Goal: Task Accomplishment & Management: Manage account settings

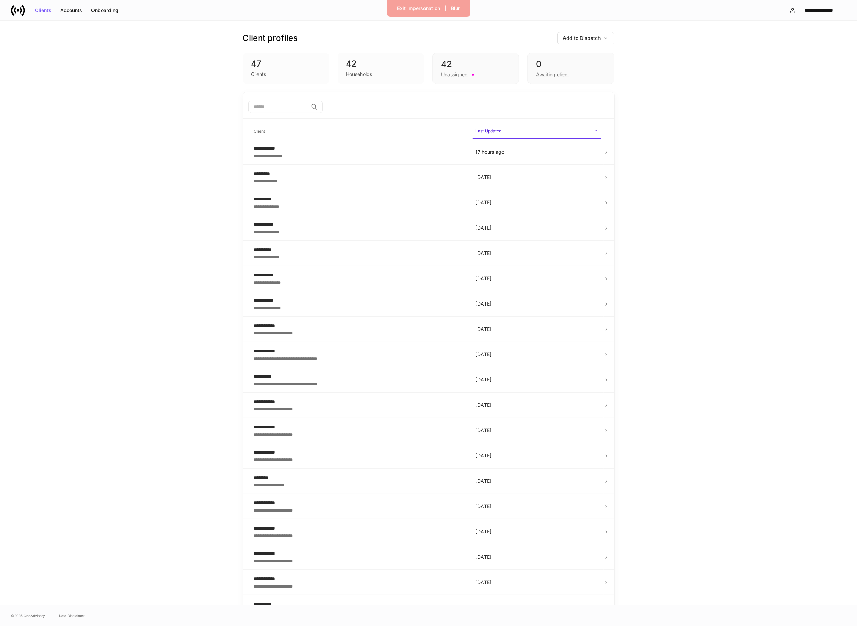
click at [15, 5] on icon at bounding box center [18, 10] width 14 height 14
click at [415, 6] on div "Exit Impersonation" at bounding box center [418, 8] width 43 height 5
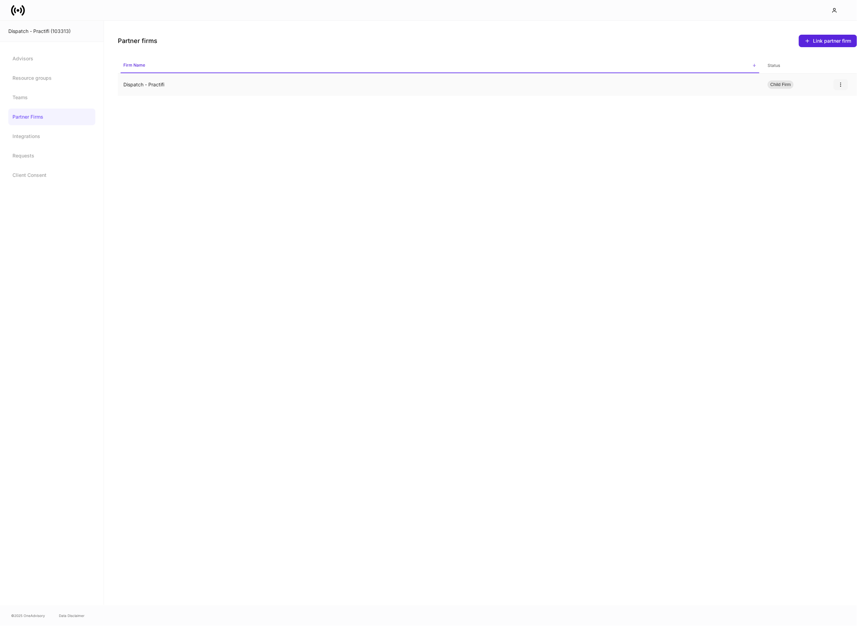
click at [841, 85] on icon "button" at bounding box center [841, 85] width 6 height 6
click at [830, 102] on p "Unlink" at bounding box center [836, 101] width 14 height 7
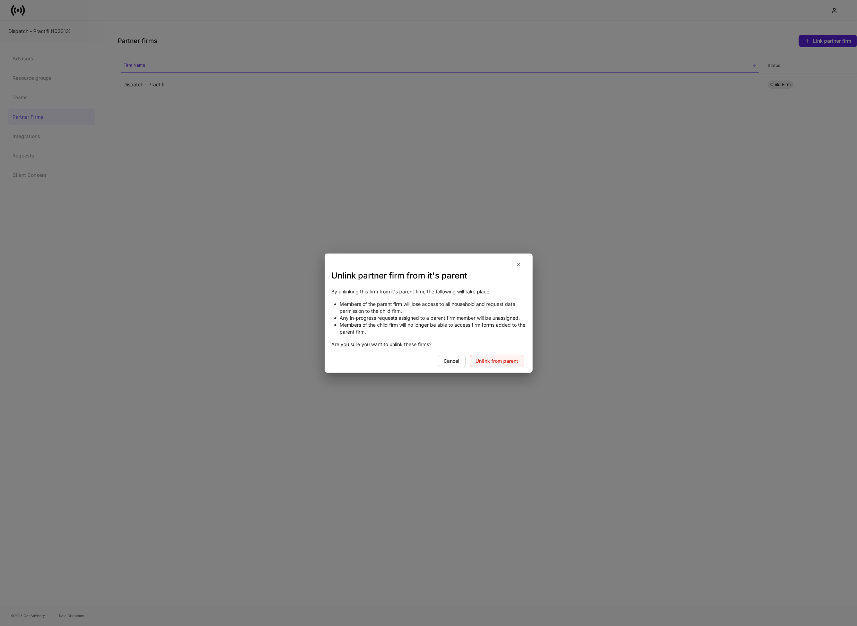
click at [493, 359] on div "Unlink from parent" at bounding box center [497, 360] width 43 height 5
click at [518, 259] on button "button" at bounding box center [519, 264] width 12 height 11
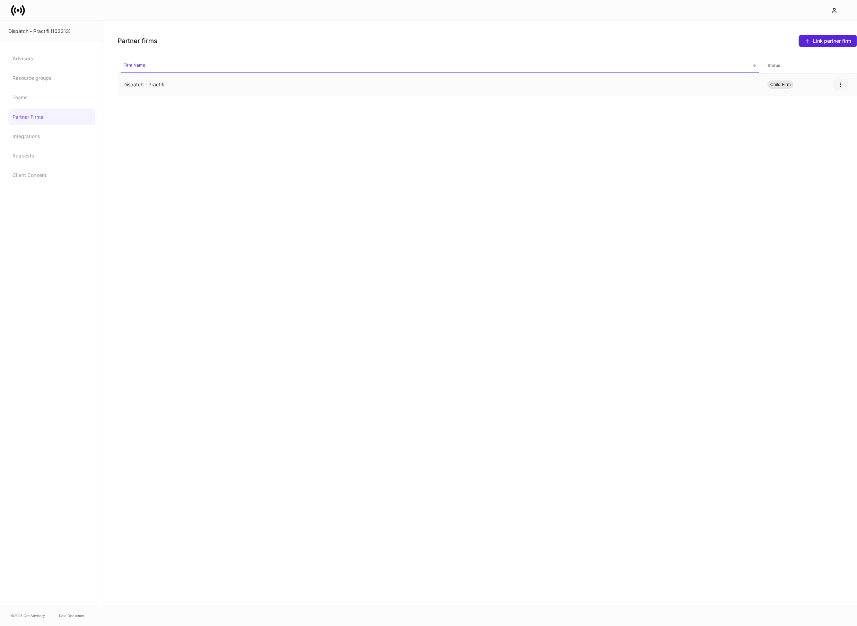
click at [840, 84] on icon "button" at bounding box center [841, 85] width 6 height 6
click at [827, 100] on li "Unlink" at bounding box center [835, 101] width 25 height 11
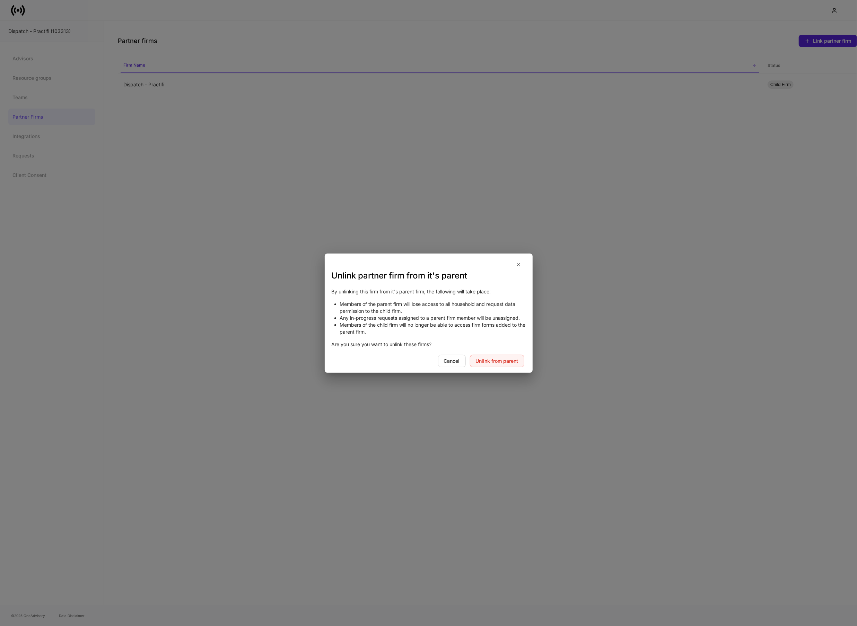
click at [511, 360] on div "Unlink from parent" at bounding box center [497, 360] width 43 height 5
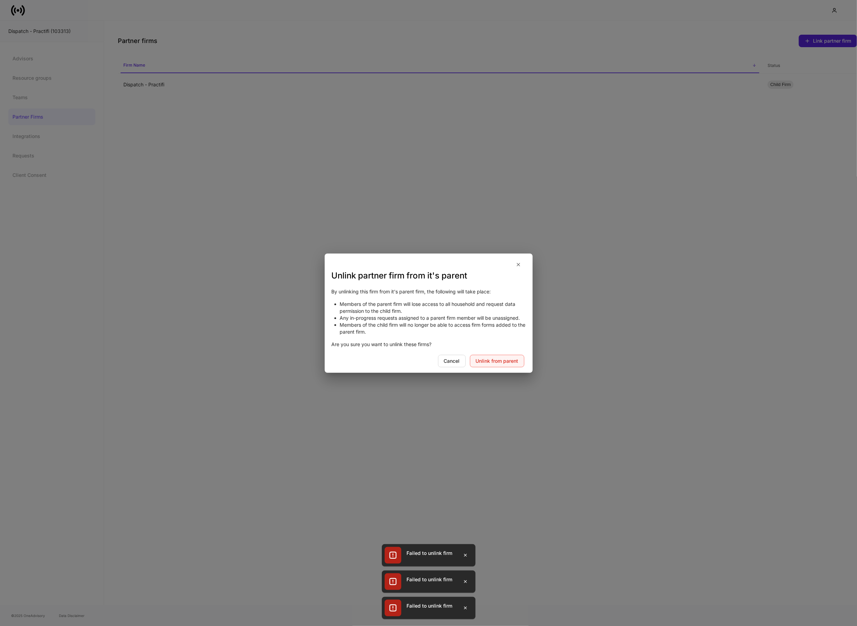
click at [511, 360] on div "Unlink from parent" at bounding box center [497, 360] width 43 height 5
click at [519, 264] on icon "button" at bounding box center [519, 265] width 6 height 6
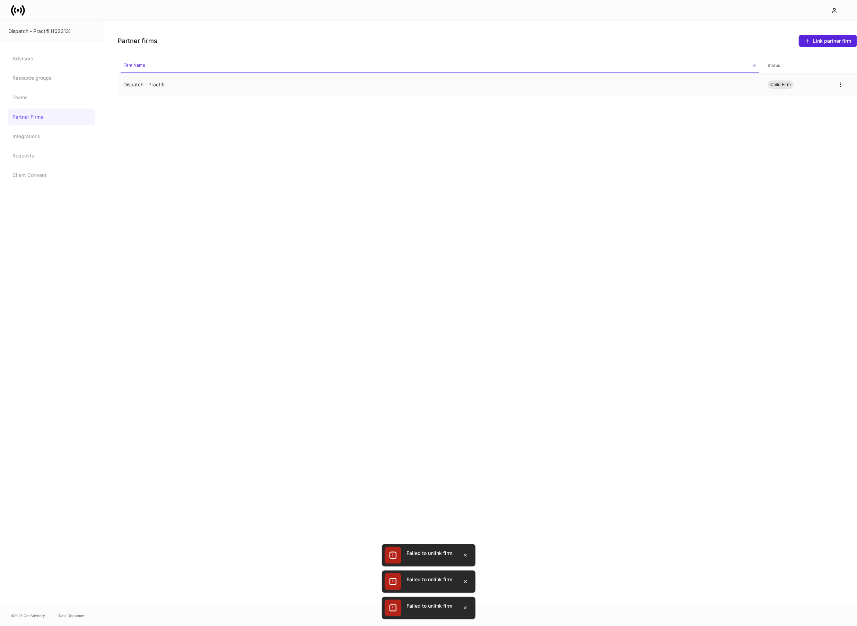
click at [237, 77] on td "Dispatch - Practifi" at bounding box center [440, 84] width 644 height 23
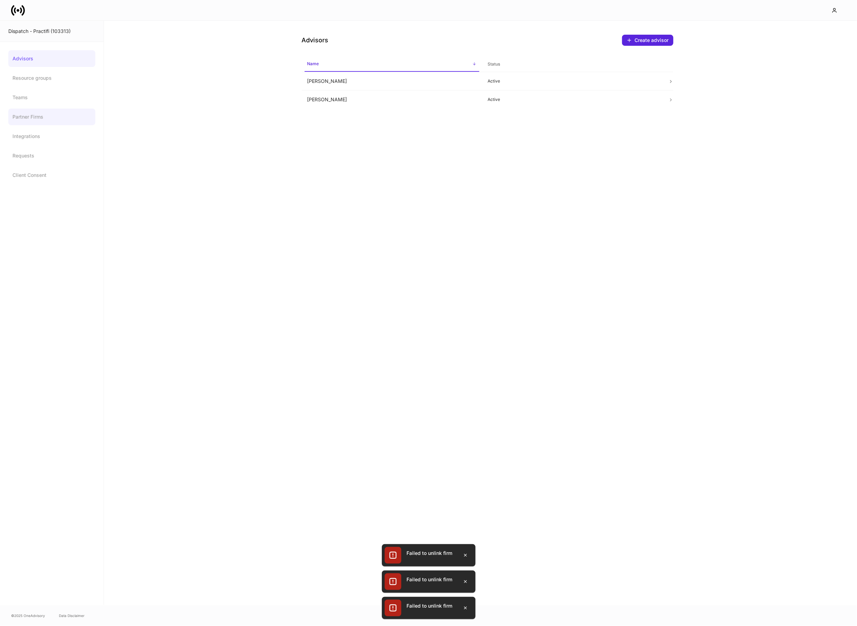
click at [48, 116] on link "Partner Firms" at bounding box center [51, 116] width 87 height 17
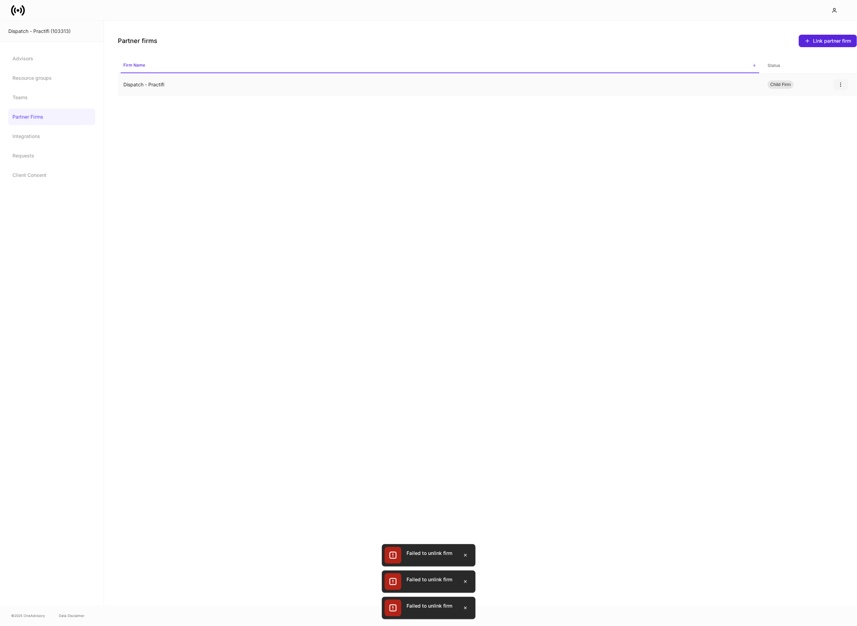
click at [838, 83] on icon "button" at bounding box center [841, 85] width 6 height 6
click at [827, 97] on li "Unlink" at bounding box center [835, 101] width 25 height 11
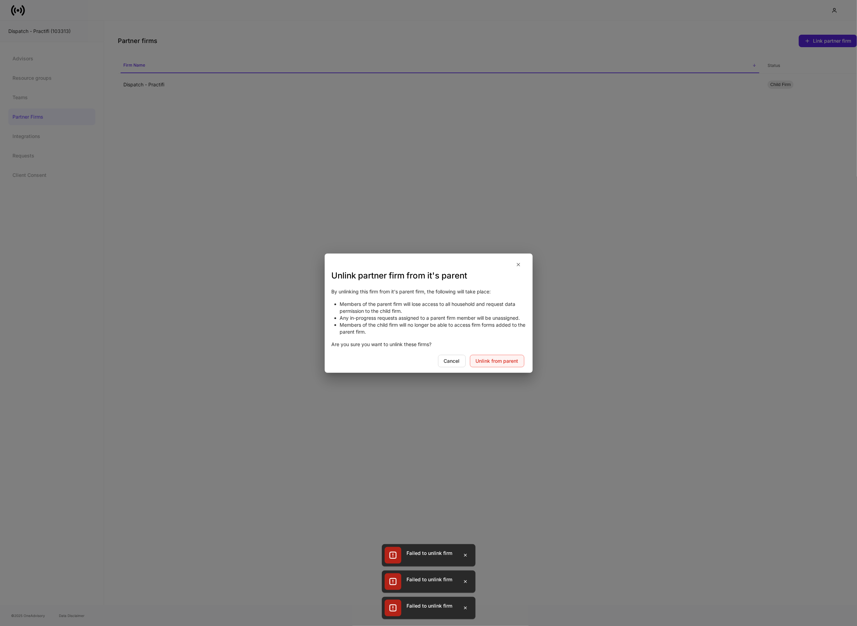
click at [491, 359] on div "Unlink from parent" at bounding box center [497, 360] width 43 height 5
click at [463, 549] on button "button" at bounding box center [465, 554] width 15 height 11
click at [464, 585] on button "button" at bounding box center [465, 581] width 15 height 11
click at [463, 606] on icon "button" at bounding box center [466, 608] width 6 height 6
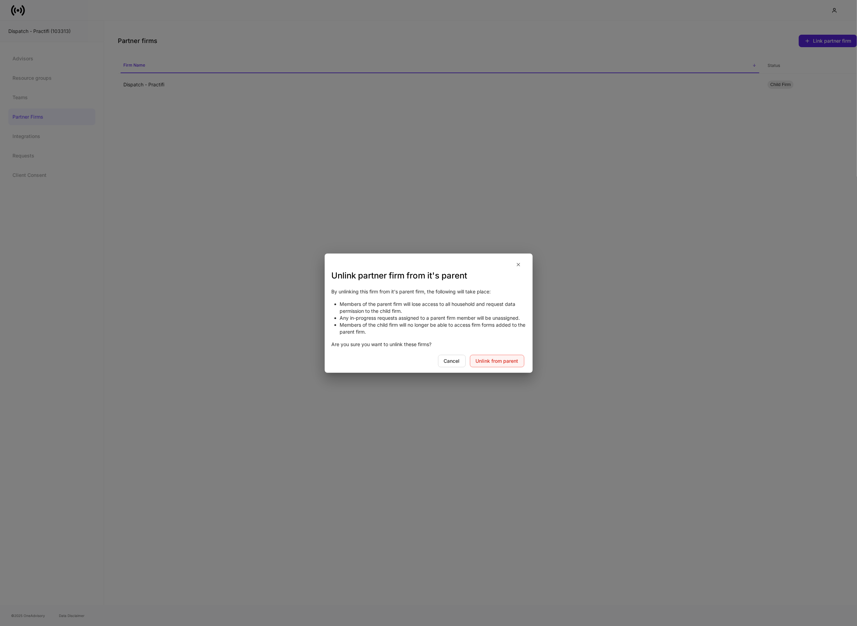
click at [491, 365] on button "Unlink from parent" at bounding box center [497, 361] width 54 height 12
click at [466, 584] on icon "button" at bounding box center [466, 581] width 6 height 6
click at [464, 607] on icon "button" at bounding box center [466, 608] width 6 height 6
click at [486, 332] on p "Members of the child firm will no longer be able to access firm forms added to …" at bounding box center [433, 328] width 186 height 14
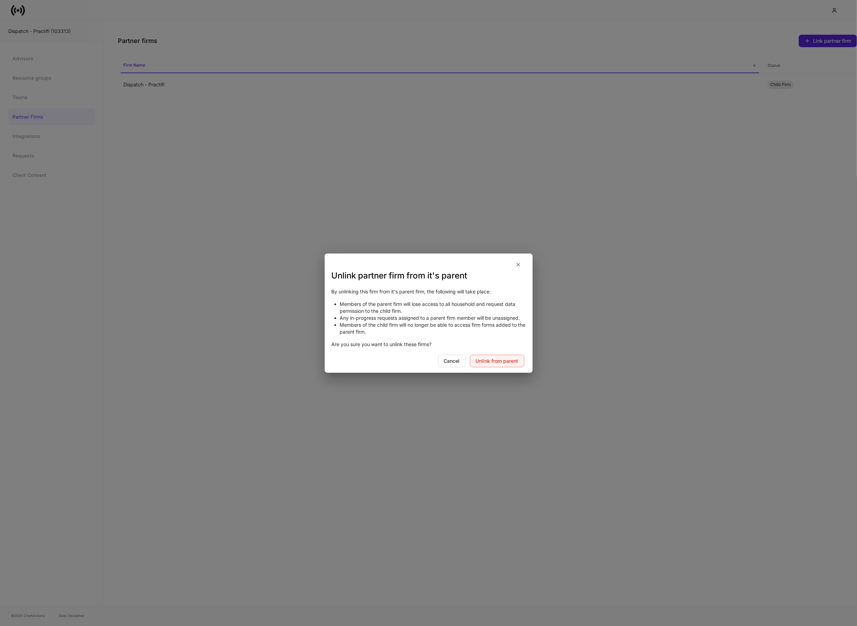
click at [481, 361] on div "Unlink from parent" at bounding box center [497, 360] width 43 height 5
click at [453, 358] on div "Cancel" at bounding box center [452, 360] width 16 height 5
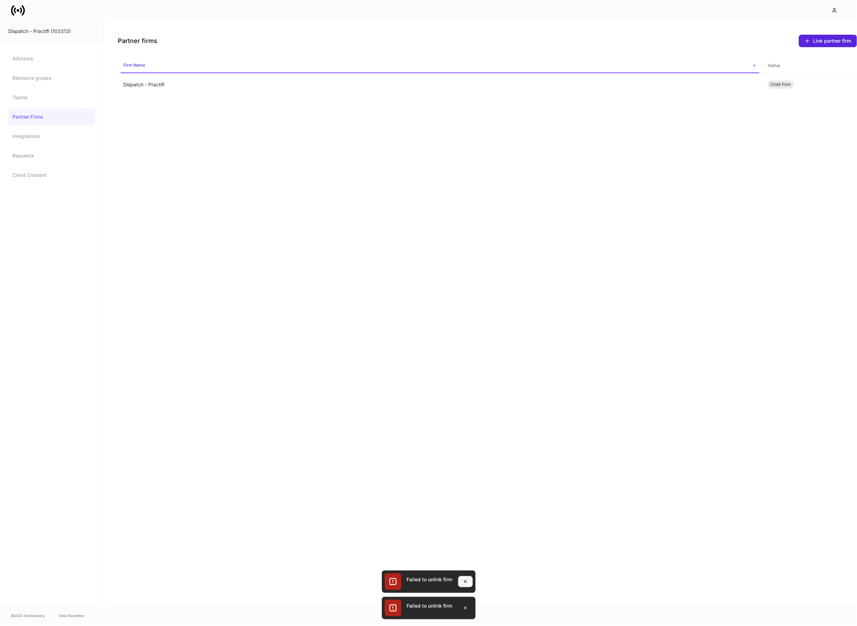
click at [468, 578] on button "button" at bounding box center [465, 581] width 15 height 11
click at [465, 606] on icon "button" at bounding box center [466, 608] width 6 height 6
click at [848, 84] on button "button" at bounding box center [840, 84] width 15 height 11
click at [837, 96] on li "Unlink" at bounding box center [835, 101] width 25 height 11
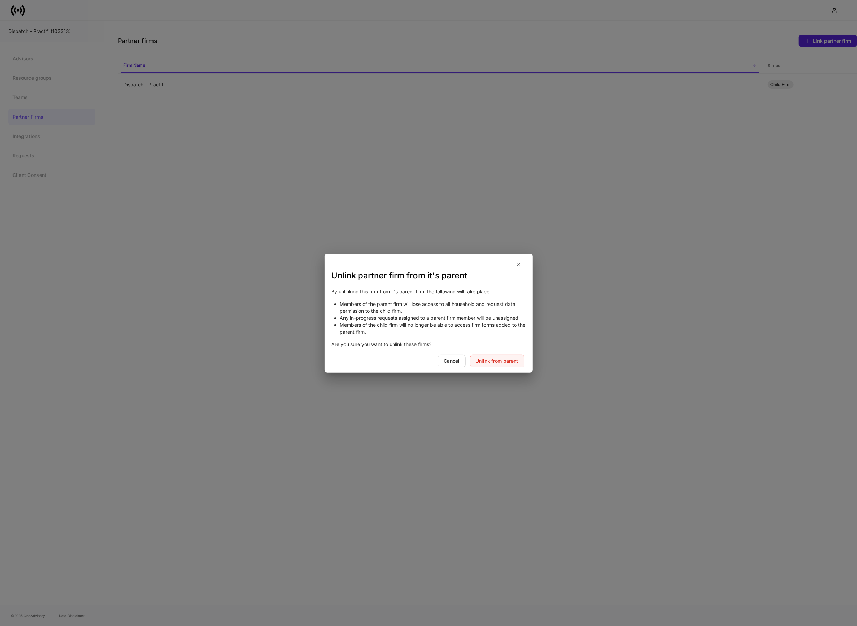
click at [504, 357] on button "Unlink from parent" at bounding box center [497, 361] width 54 height 12
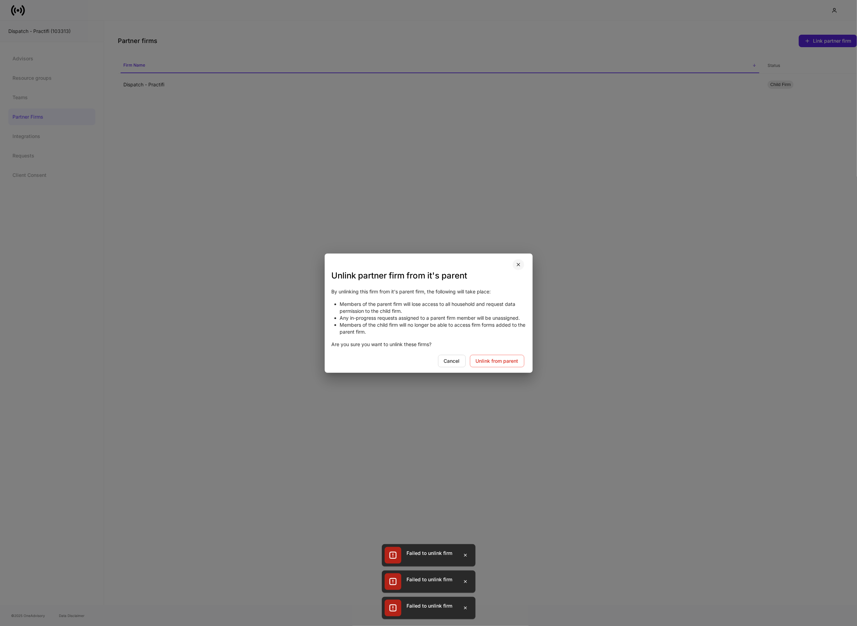
click at [520, 263] on icon "button" at bounding box center [519, 265] width 6 height 6
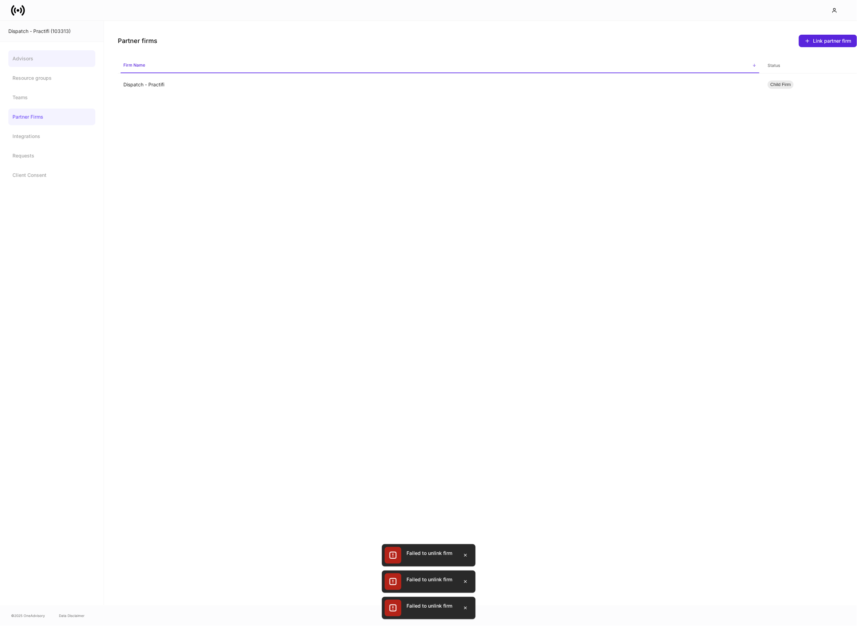
click at [59, 54] on link "Advisors" at bounding box center [51, 58] width 87 height 17
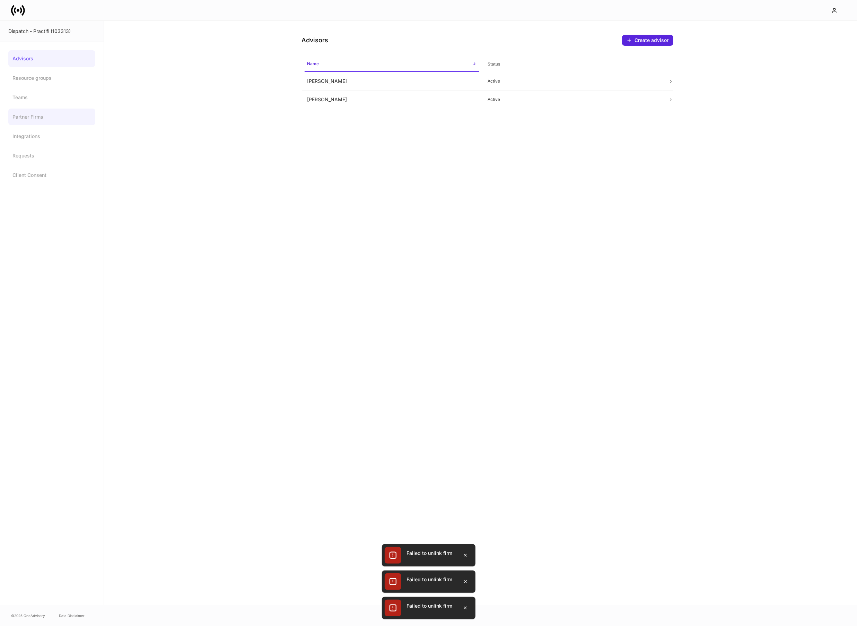
click at [41, 114] on link "Partner Firms" at bounding box center [51, 116] width 87 height 17
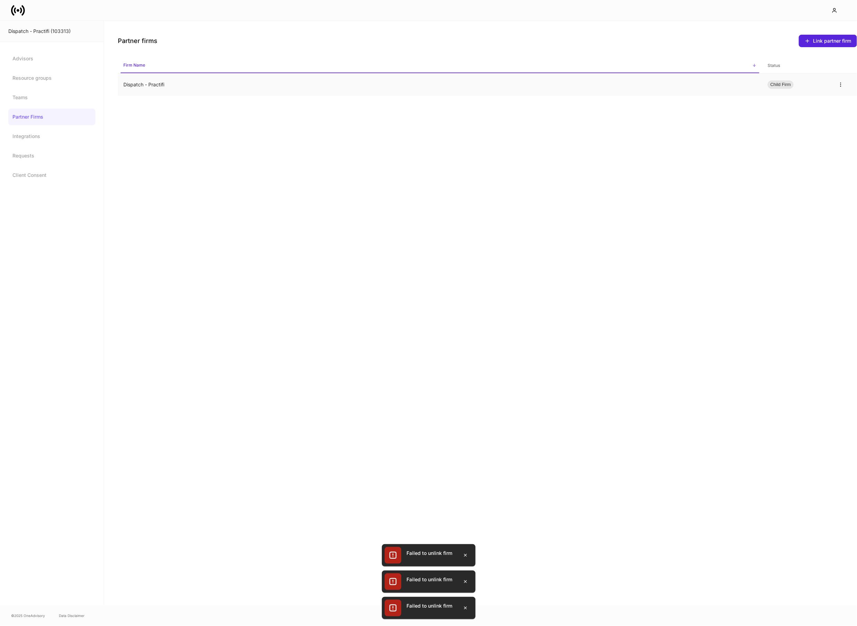
click at [131, 85] on td "Dispatch - Practifi" at bounding box center [440, 84] width 644 height 23
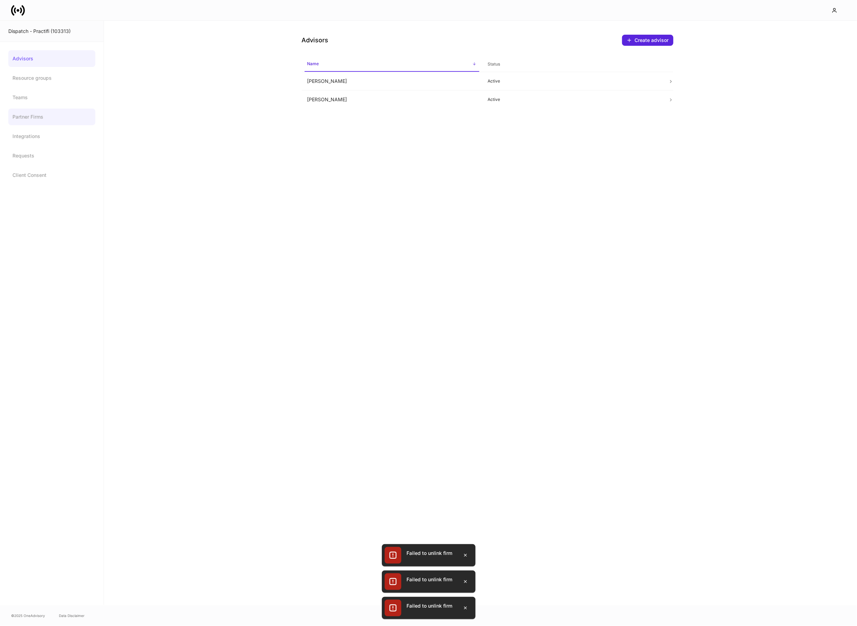
click at [50, 110] on link "Partner Firms" at bounding box center [51, 116] width 87 height 17
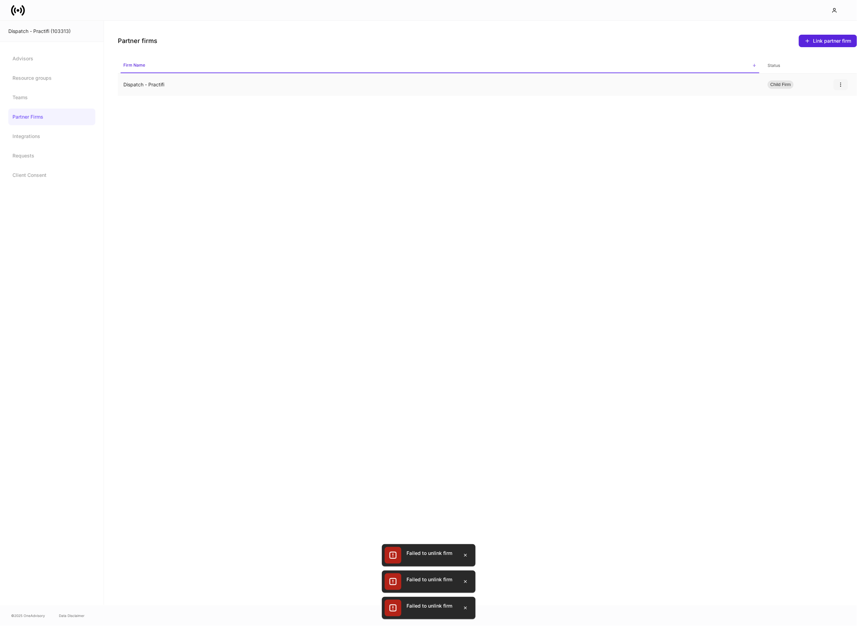
click at [837, 85] on button "button" at bounding box center [840, 84] width 15 height 11
click at [828, 102] on li "Unlink" at bounding box center [835, 101] width 25 height 11
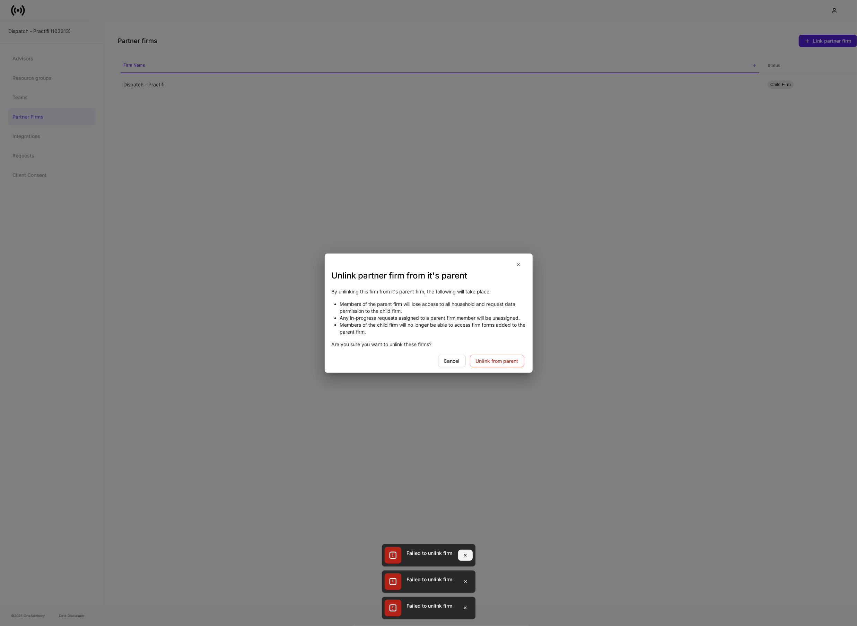
click at [468, 556] on button "button" at bounding box center [465, 554] width 15 height 11
click at [465, 585] on button "button" at bounding box center [465, 581] width 15 height 11
click at [466, 606] on icon "button" at bounding box center [466, 608] width 6 height 6
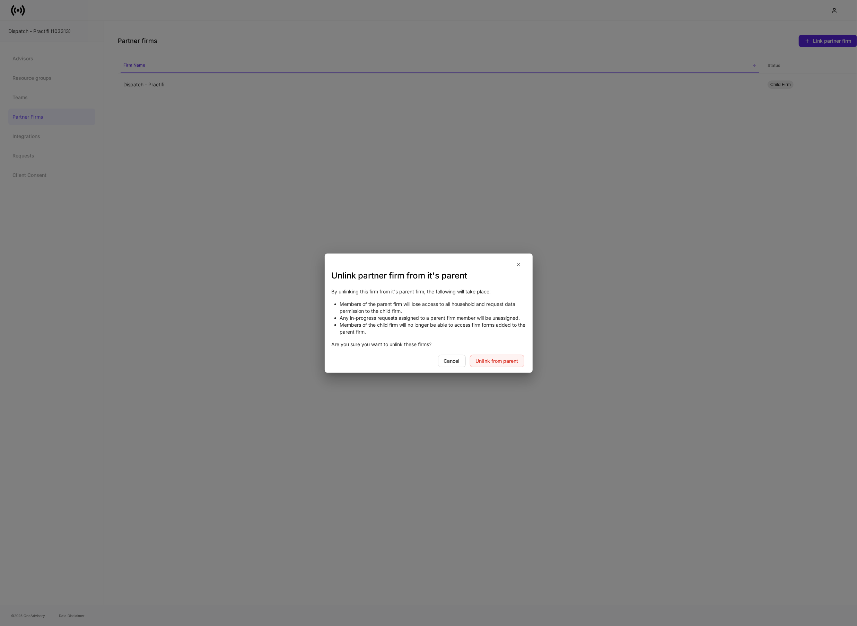
click at [501, 360] on div "Unlink from parent" at bounding box center [497, 360] width 43 height 5
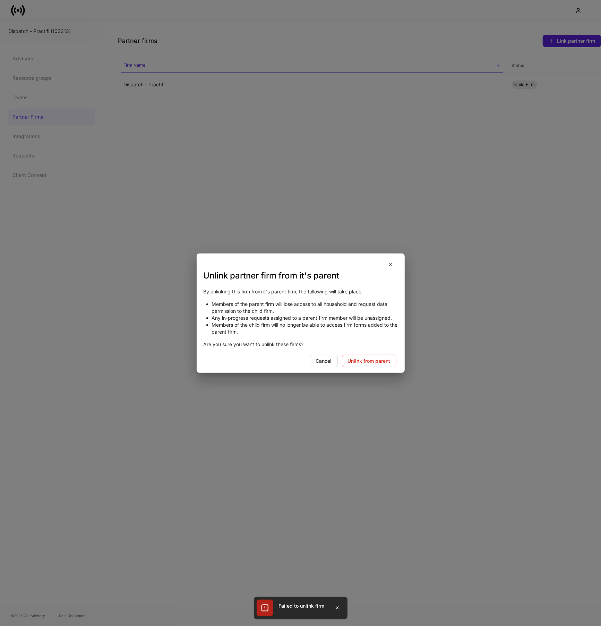
click at [430, 255] on div "Unlink partner firm from it's parent By unlinking this firm from it's parent fi…" at bounding box center [300, 313] width 601 height 626
click at [361, 356] on button "Unlink from parent" at bounding box center [369, 361] width 54 height 12
click at [387, 262] on icon "button" at bounding box center [390, 265] width 6 height 6
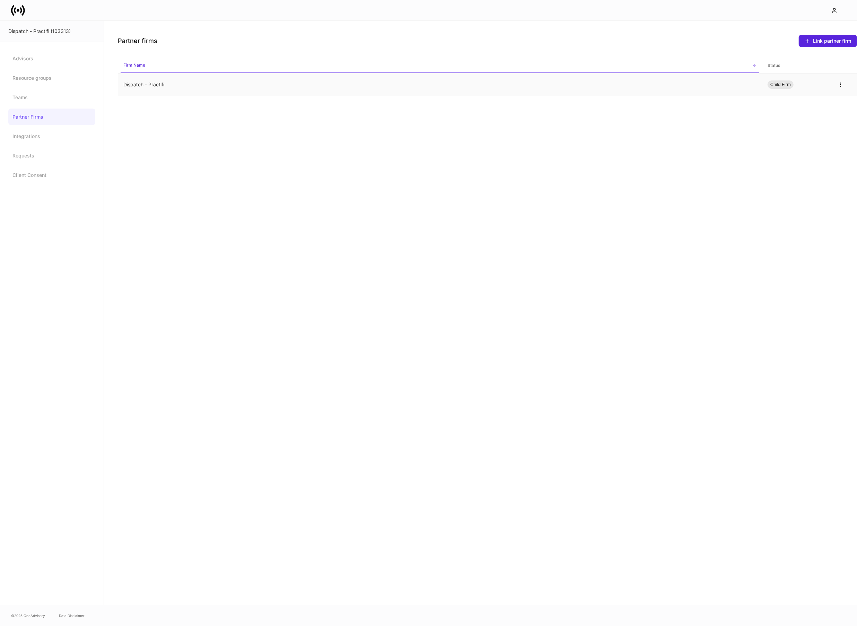
click at [152, 88] on td "Dispatch - Practifi" at bounding box center [440, 84] width 644 height 23
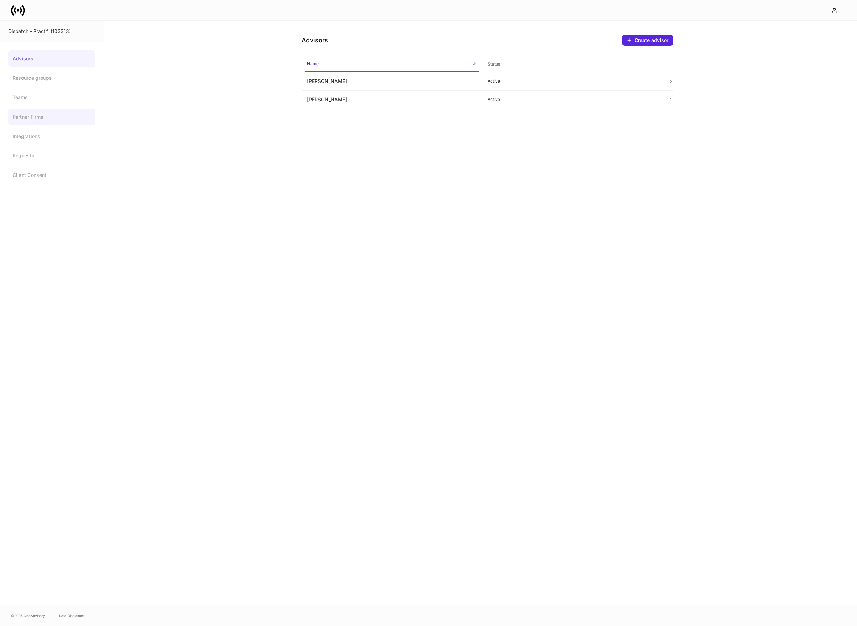
click at [20, 121] on link "Partner Firms" at bounding box center [51, 116] width 87 height 17
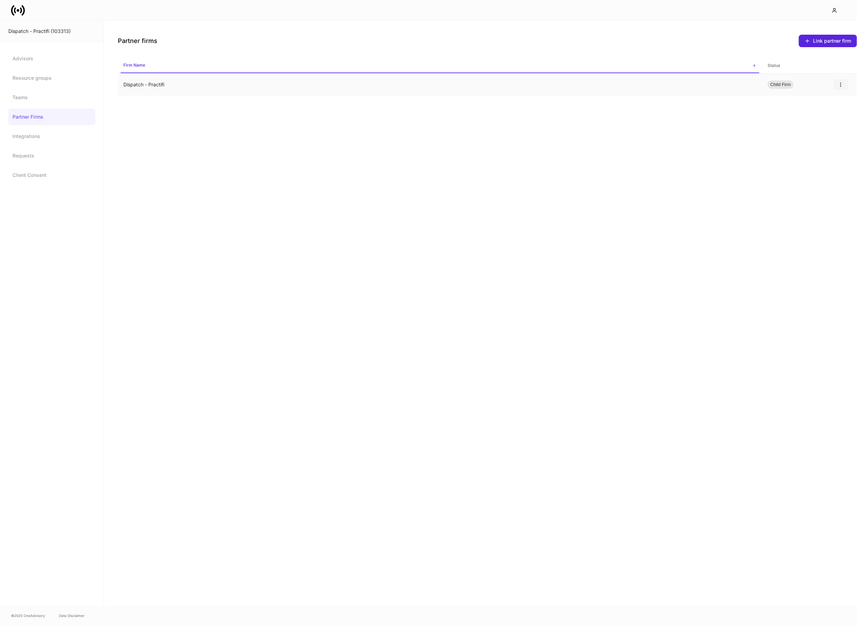
click at [840, 85] on icon "button" at bounding box center [841, 85] width 6 height 6
click at [821, 103] on div at bounding box center [428, 313] width 857 height 626
click at [847, 81] on button "button" at bounding box center [840, 84] width 15 height 11
click at [832, 101] on p "Unlink" at bounding box center [836, 101] width 14 height 7
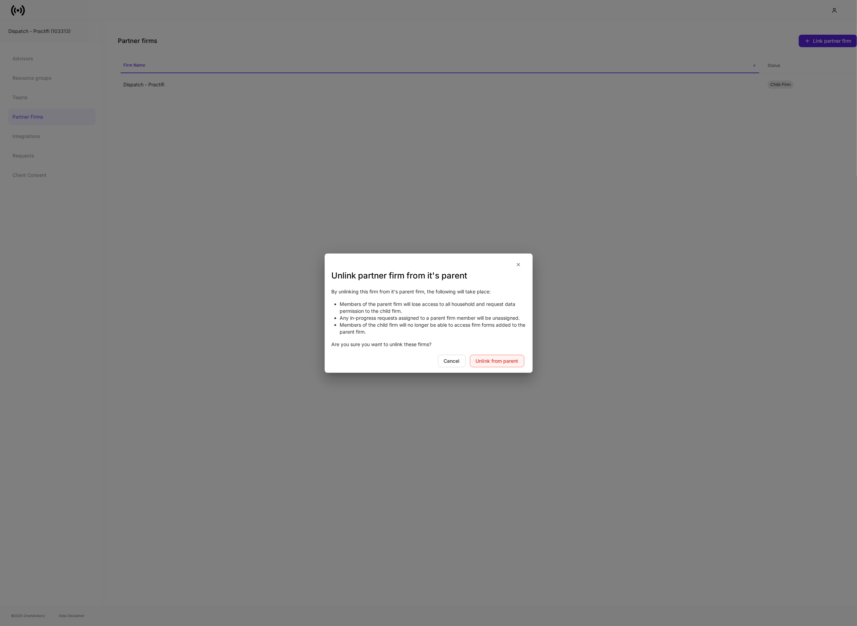
click at [512, 360] on div "Unlink from parent" at bounding box center [497, 360] width 43 height 5
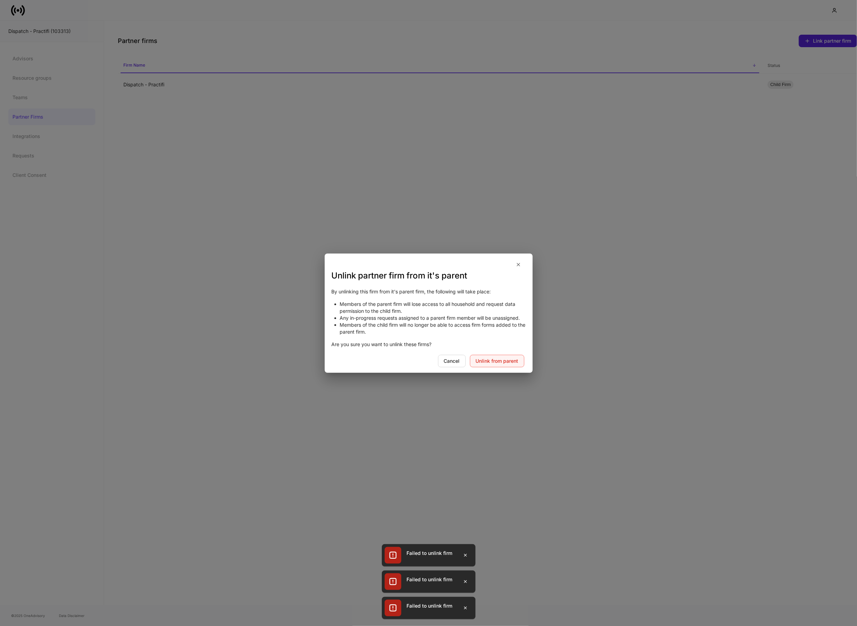
click at [512, 360] on div "Unlink from parent" at bounding box center [497, 360] width 43 height 5
click at [520, 264] on icon "button" at bounding box center [519, 265] width 6 height 6
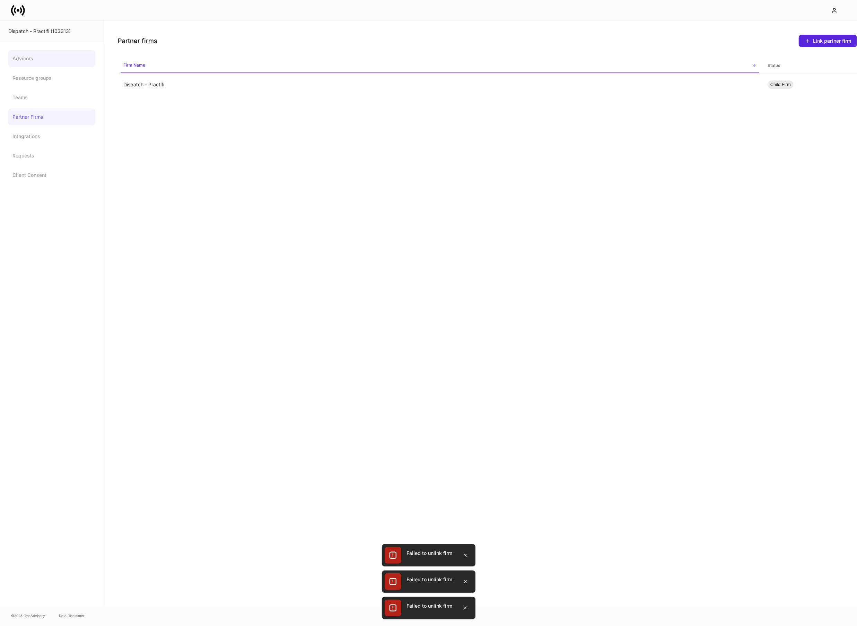
click at [38, 56] on link "Advisors" at bounding box center [51, 58] width 87 height 17
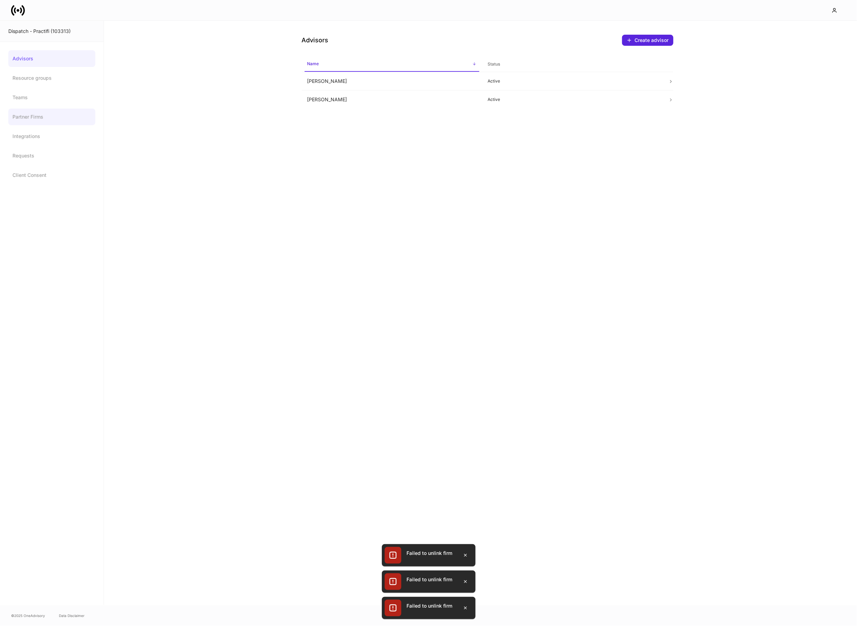
click at [19, 122] on link "Partner Firms" at bounding box center [51, 116] width 87 height 17
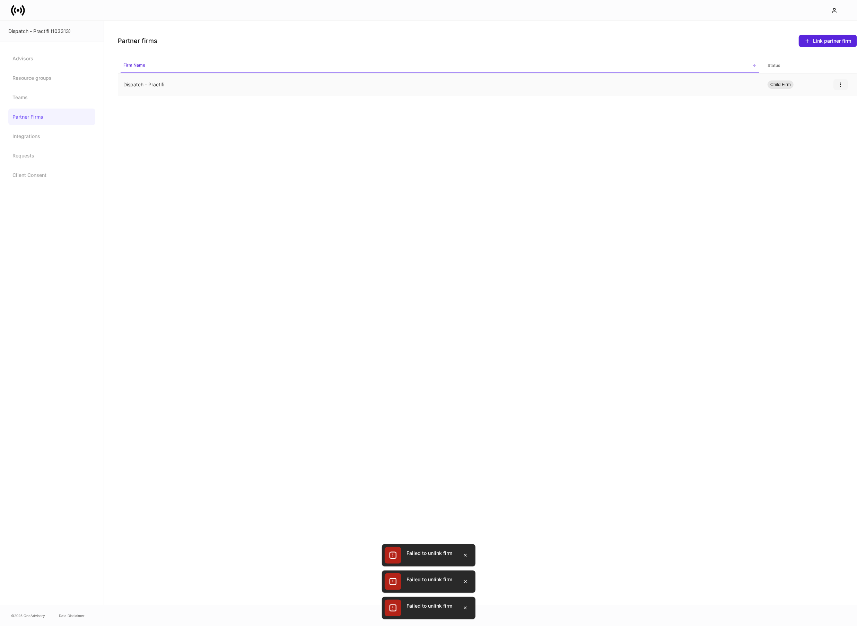
click at [841, 88] on button "button" at bounding box center [840, 84] width 15 height 11
click at [466, 556] on icon "button" at bounding box center [465, 555] width 2 height 2
click at [465, 584] on icon "button" at bounding box center [466, 581] width 6 height 6
click at [464, 605] on icon "button" at bounding box center [466, 608] width 6 height 6
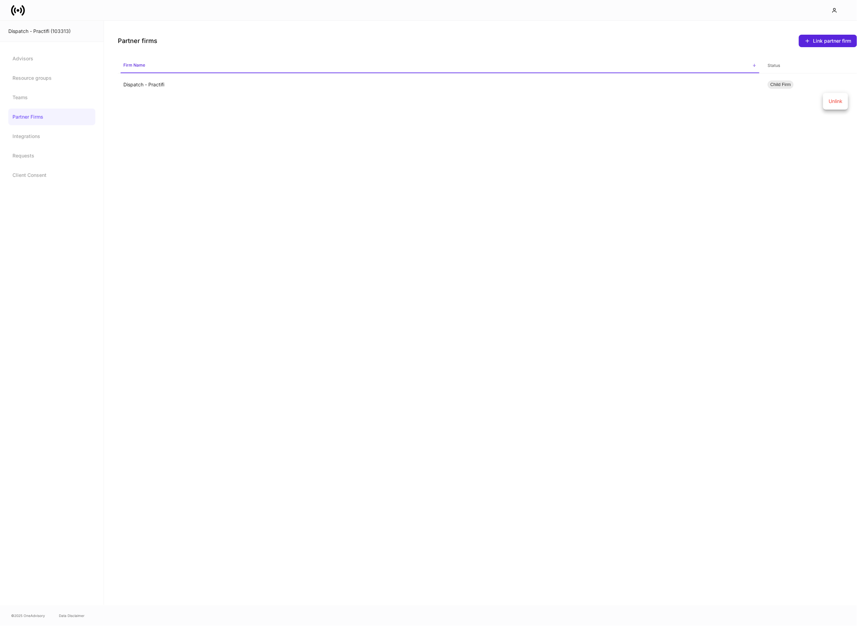
click at [831, 101] on p "Unlink" at bounding box center [836, 101] width 14 height 7
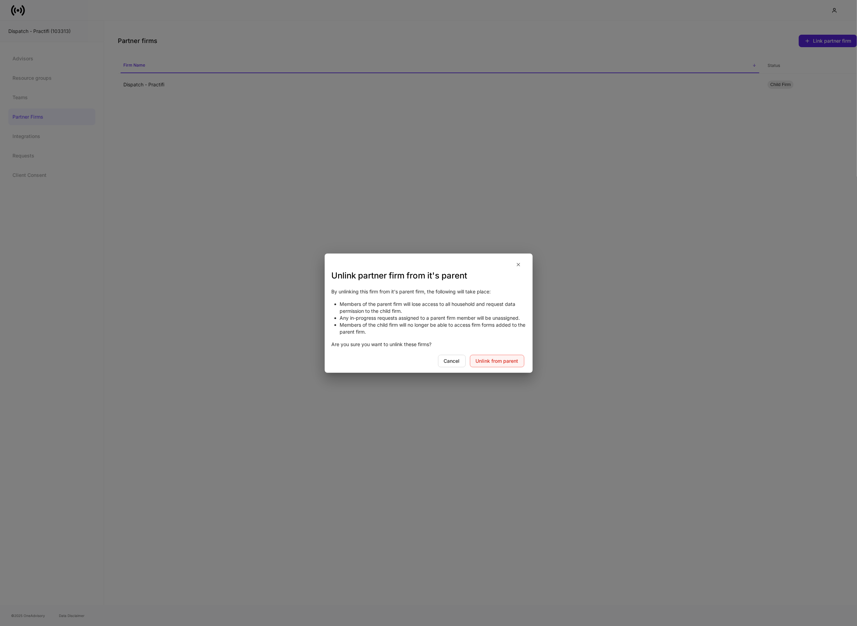
click at [495, 363] on button "Unlink from parent" at bounding box center [497, 361] width 54 height 12
click at [455, 356] on button "Cancel" at bounding box center [452, 361] width 28 height 12
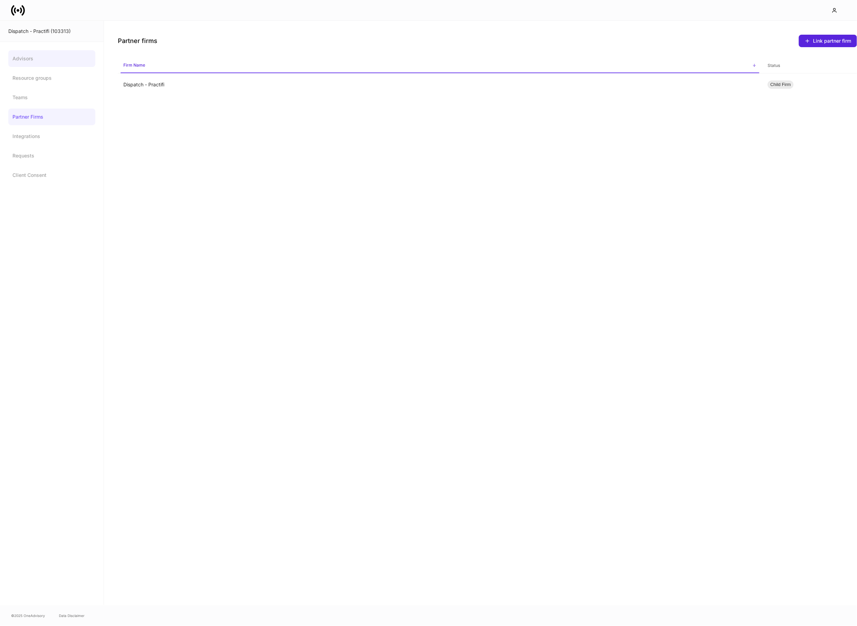
click at [37, 58] on link "Advisors" at bounding box center [51, 58] width 87 height 17
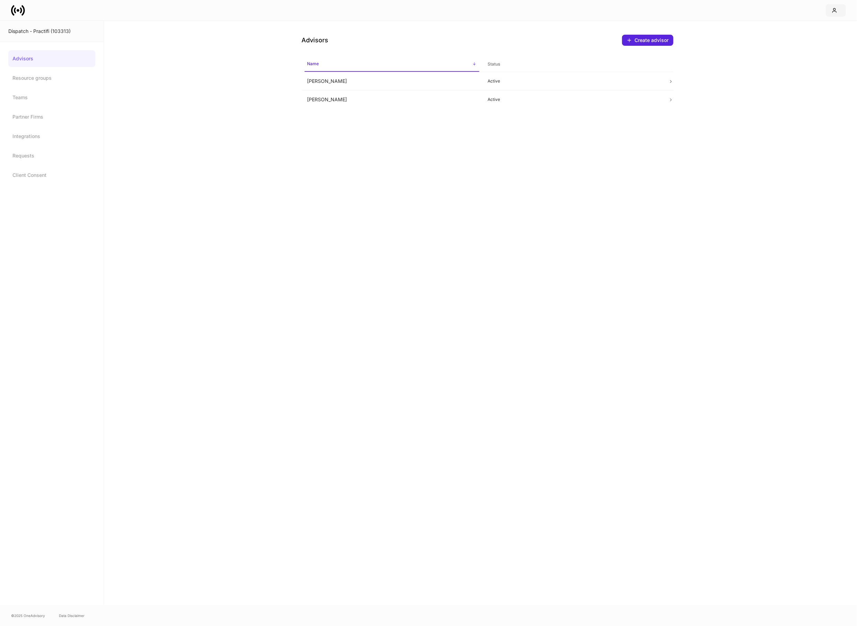
click at [837, 13] on button "button" at bounding box center [836, 10] width 20 height 12
click at [800, 64] on li "Logout" at bounding box center [804, 60] width 83 height 13
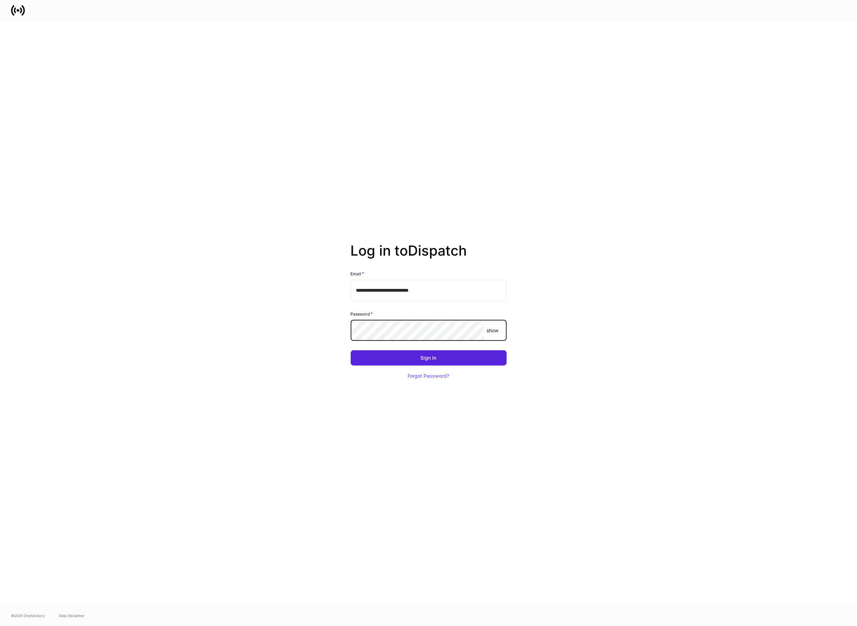
click at [351, 350] on button "Sign In" at bounding box center [429, 357] width 156 height 15
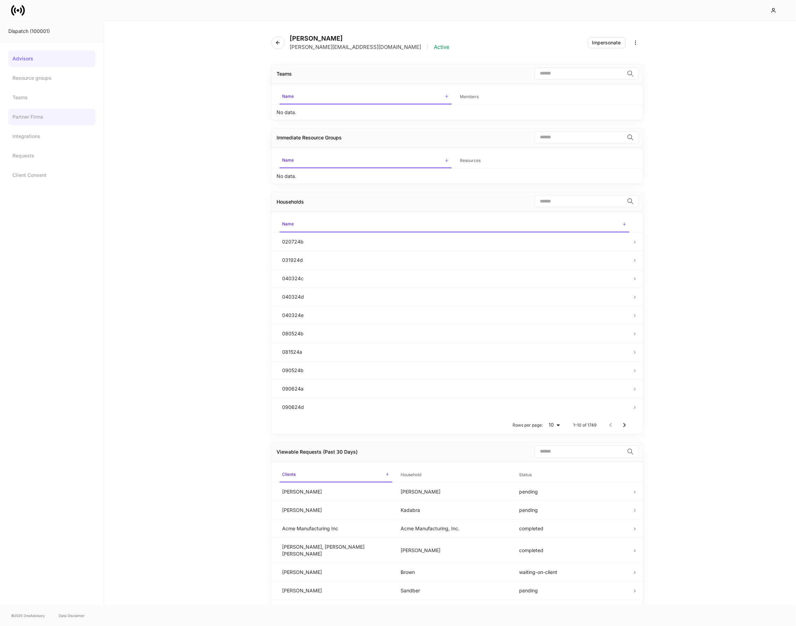
click at [45, 111] on link "Partner Firms" at bounding box center [51, 116] width 87 height 17
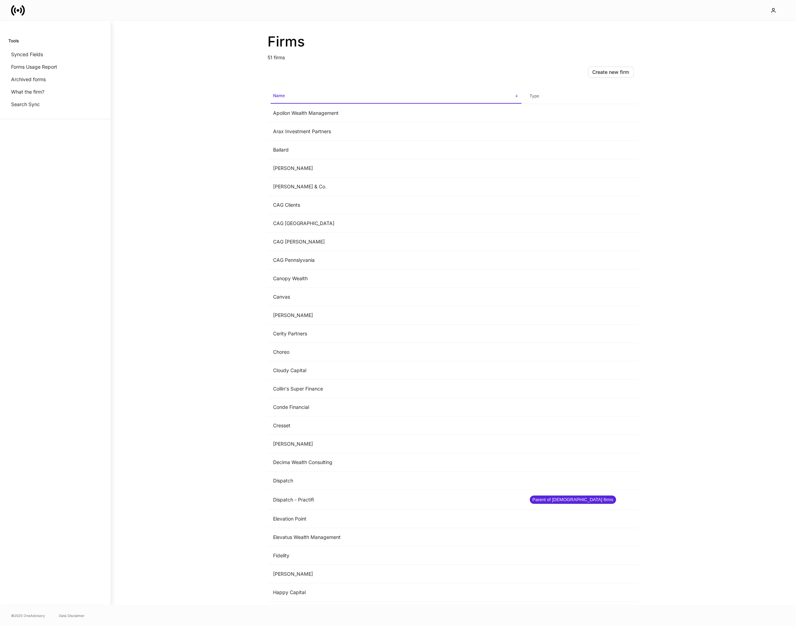
click at [187, 200] on div "Firms 51 firms Create new firm Name sorted ascending Type Apollon Wealth Manage…" at bounding box center [453, 313] width 685 height 584
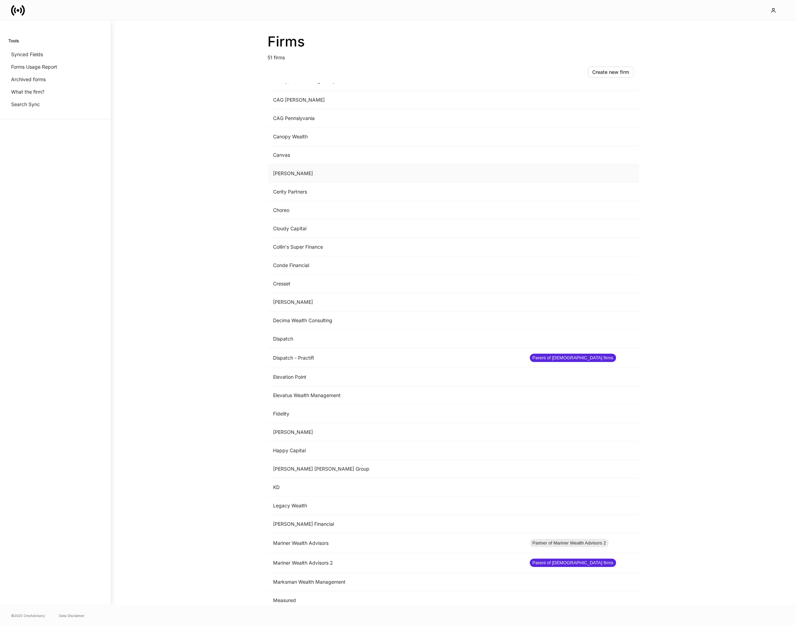
scroll to position [194, 0]
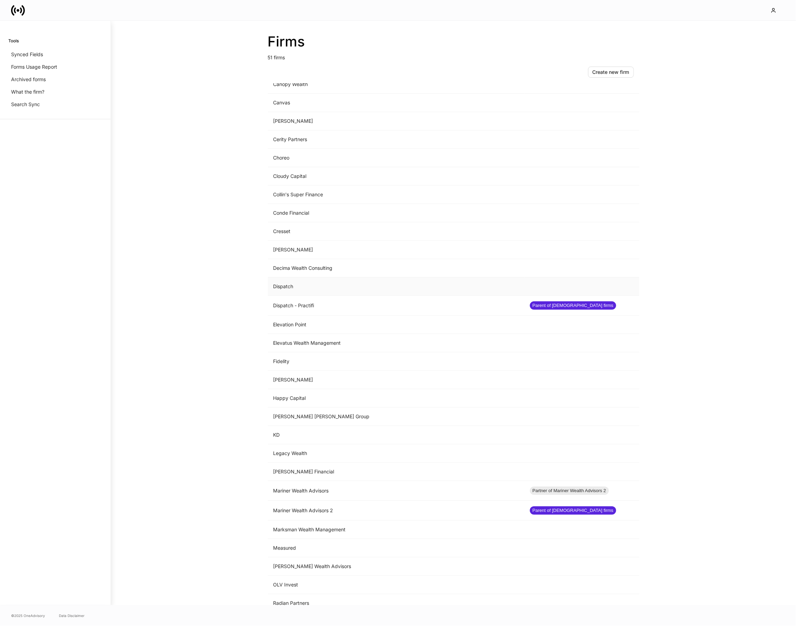
click at [294, 286] on td "Dispatch" at bounding box center [396, 286] width 256 height 18
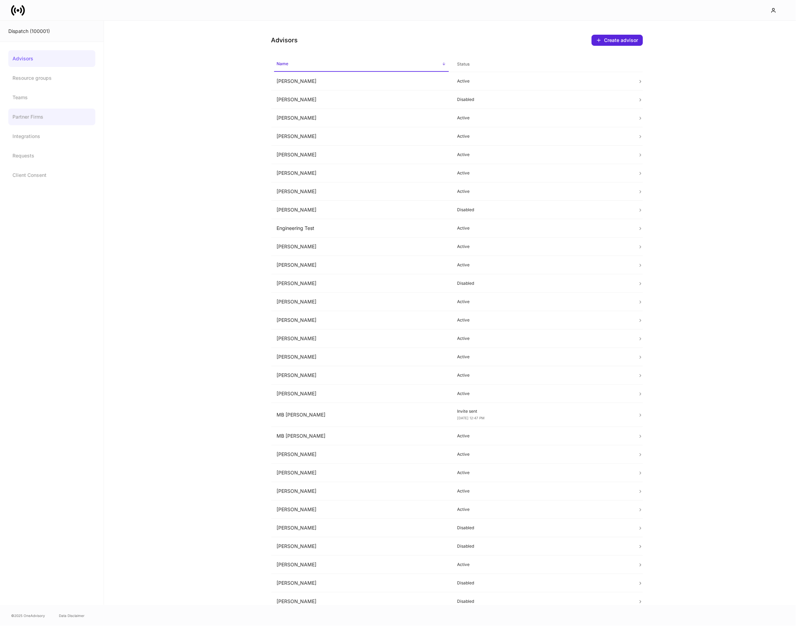
click at [50, 119] on link "Partner Firms" at bounding box center [51, 116] width 87 height 17
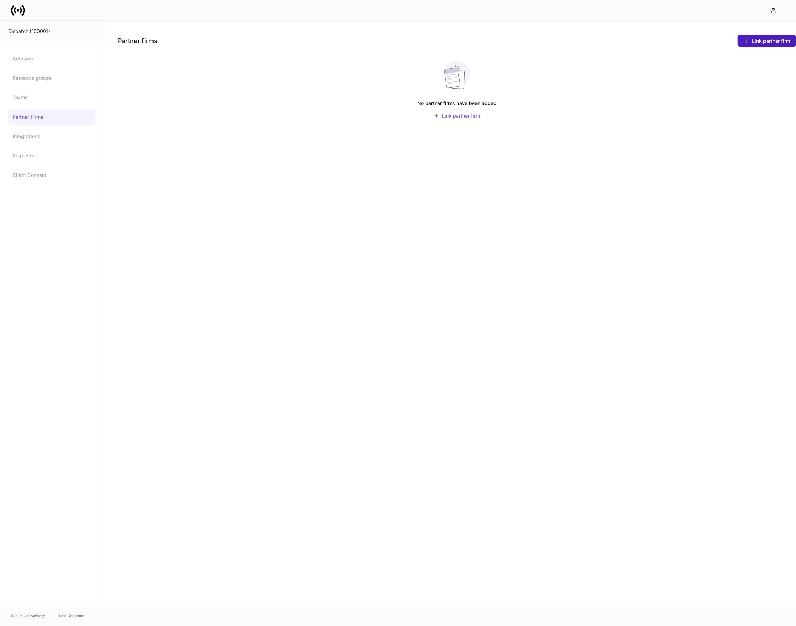
click at [764, 41] on div "Link partner firm" at bounding box center [767, 41] width 46 height 6
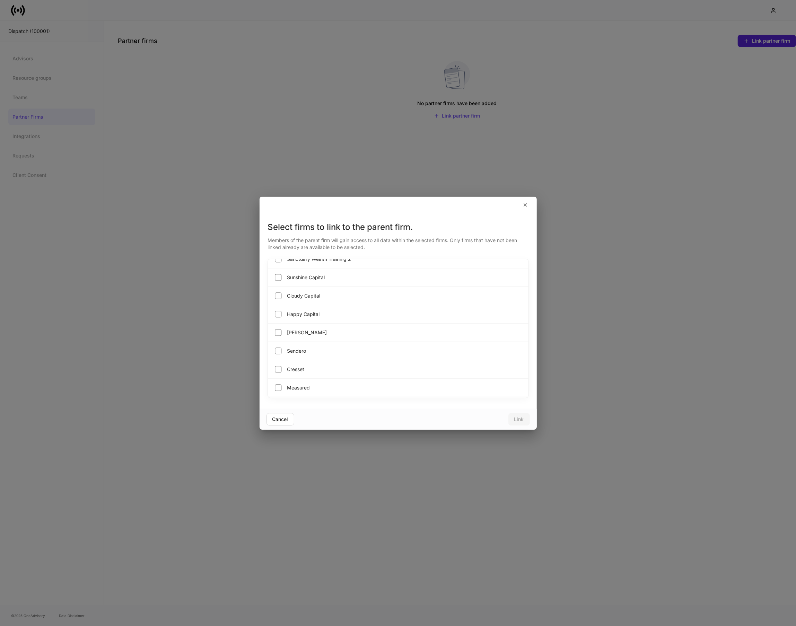
scroll to position [767, 0]
click at [282, 414] on button "Cancel" at bounding box center [281, 419] width 28 height 12
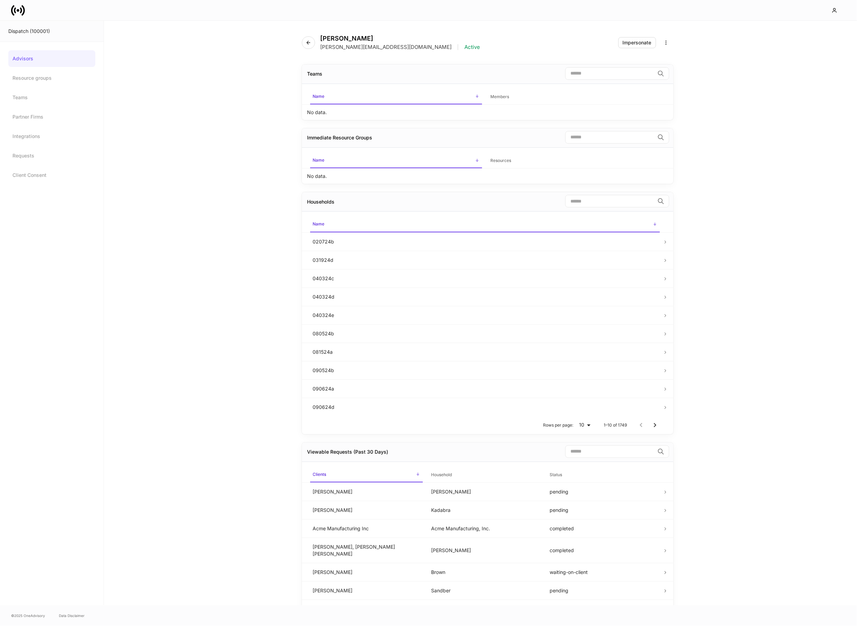
click at [29, 16] on link at bounding box center [20, 10] width 19 height 14
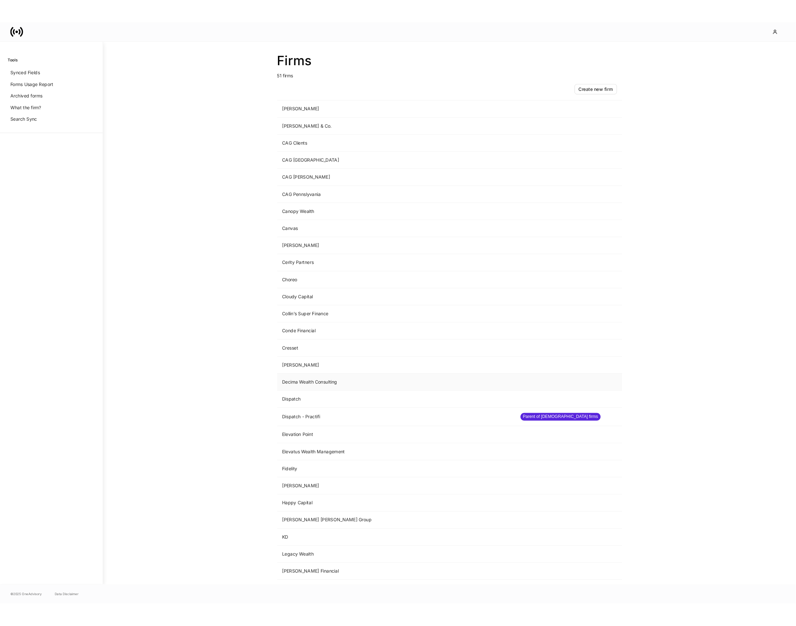
scroll to position [99, 0]
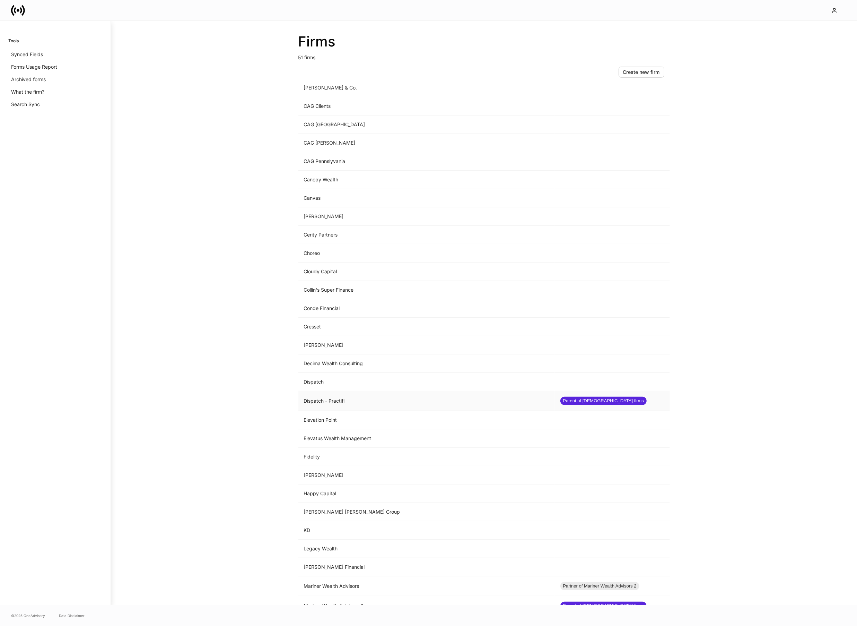
click at [364, 404] on td "Dispatch - Practifi" at bounding box center [426, 401] width 256 height 20
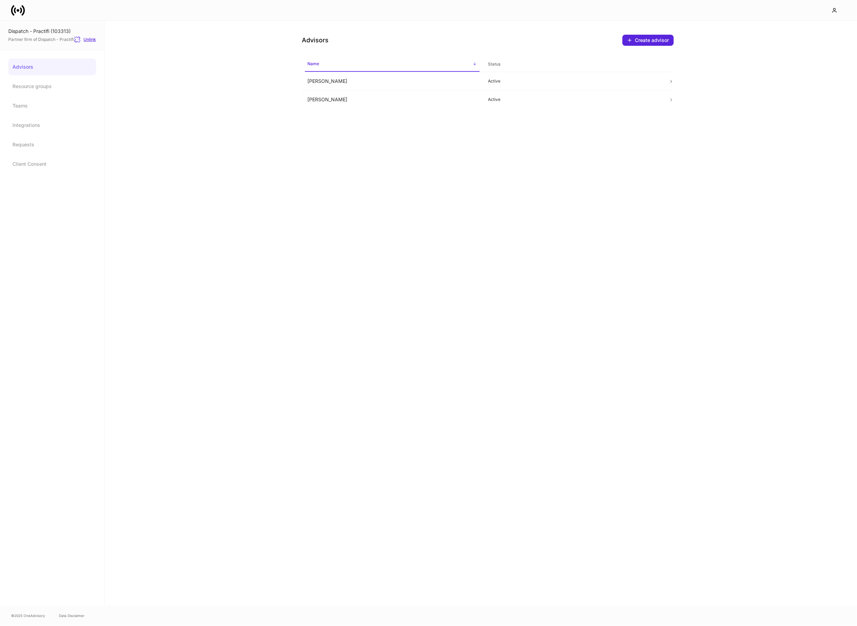
click at [88, 41] on div "Unlink" at bounding box center [85, 39] width 22 height 7
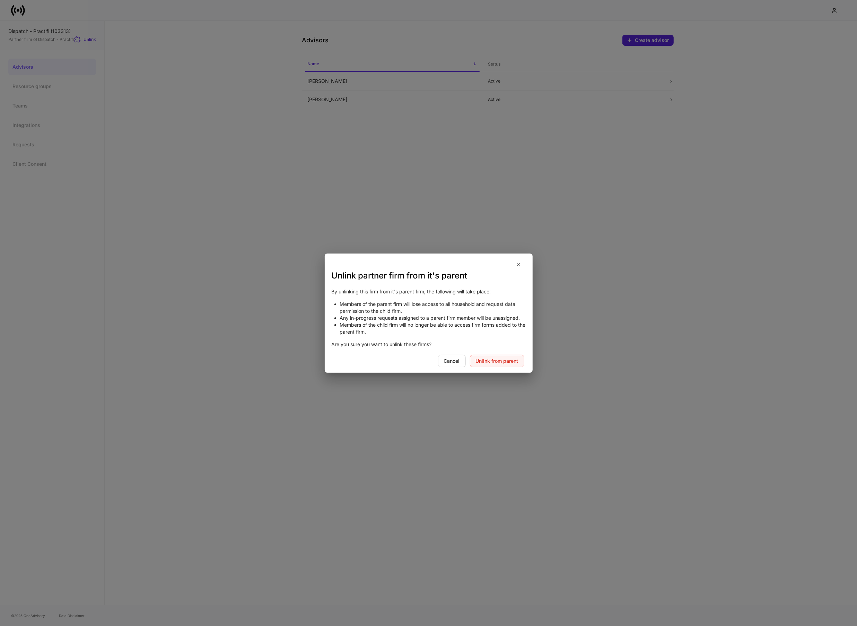
click at [500, 364] on button "Unlink from parent" at bounding box center [497, 361] width 54 height 12
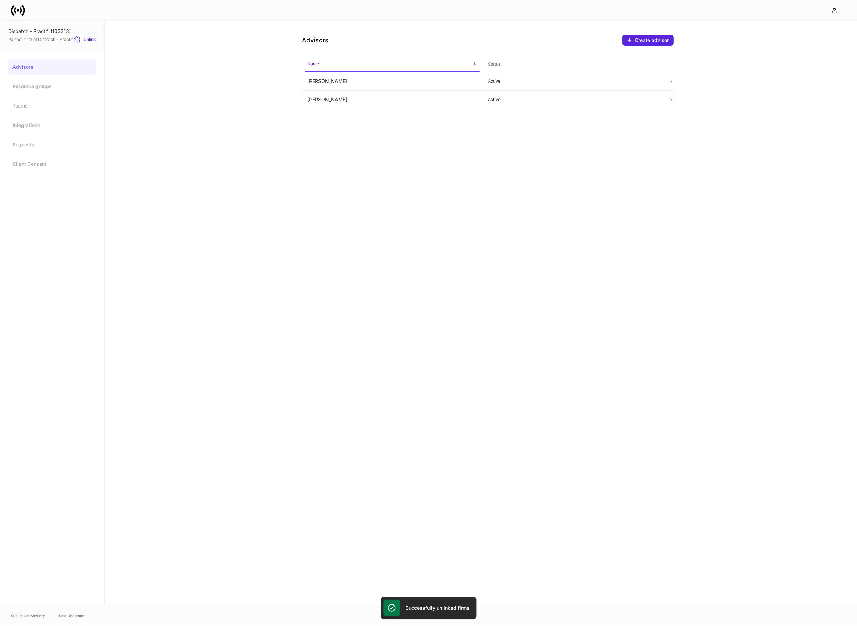
click at [61, 59] on link "Advisors" at bounding box center [52, 67] width 88 height 17
click at [60, 62] on link "Advisors" at bounding box center [52, 67] width 88 height 17
click at [387, 76] on td "[PERSON_NAME]" at bounding box center [392, 81] width 181 height 18
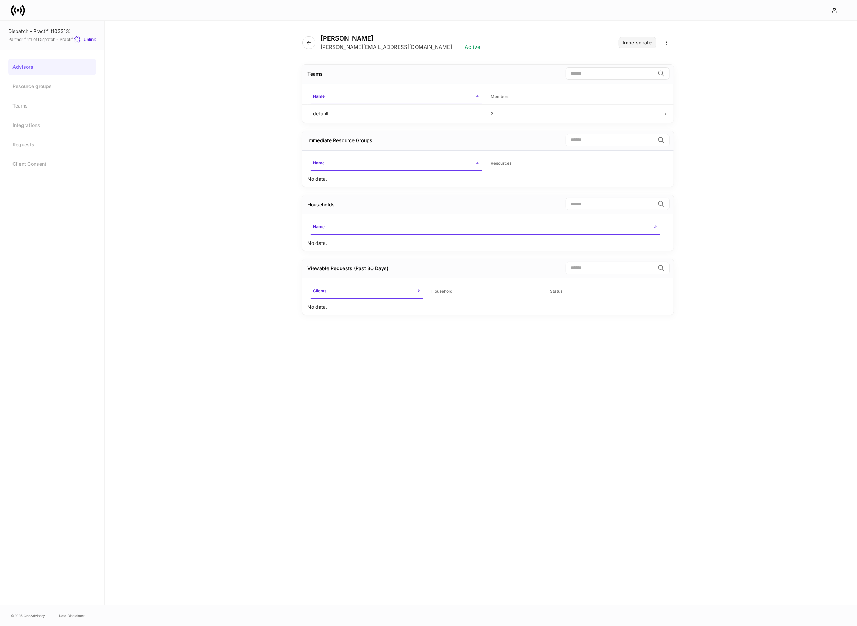
click at [648, 46] on button "Impersonate" at bounding box center [638, 42] width 38 height 11
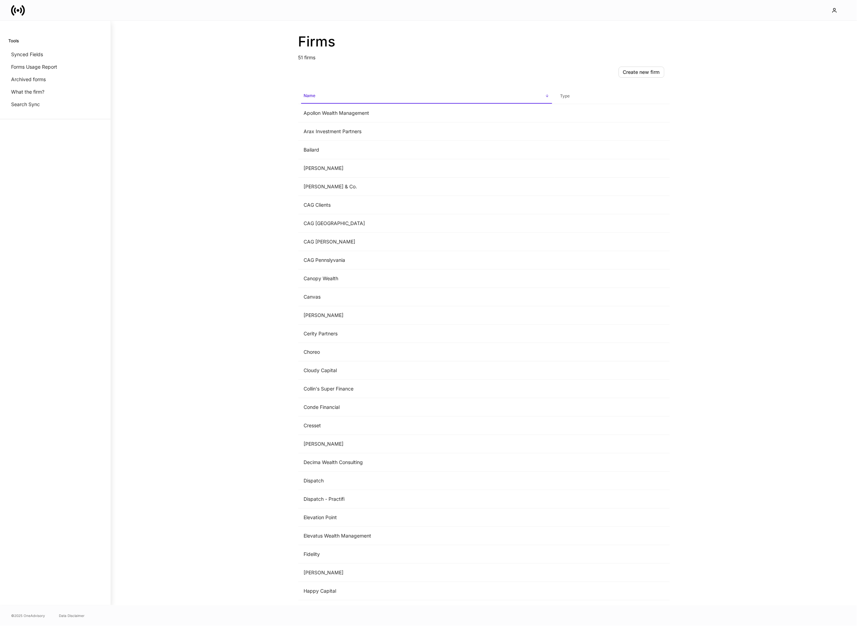
click at [182, 388] on div "Firms 51 firms Create new firm Name sorted ascending Type Apollon Wealth Manage…" at bounding box center [484, 313] width 746 height 584
click at [212, 288] on div "Firms 51 firms Create new firm Name sorted ascending Type Apollon Wealth Manage…" at bounding box center [484, 313] width 746 height 584
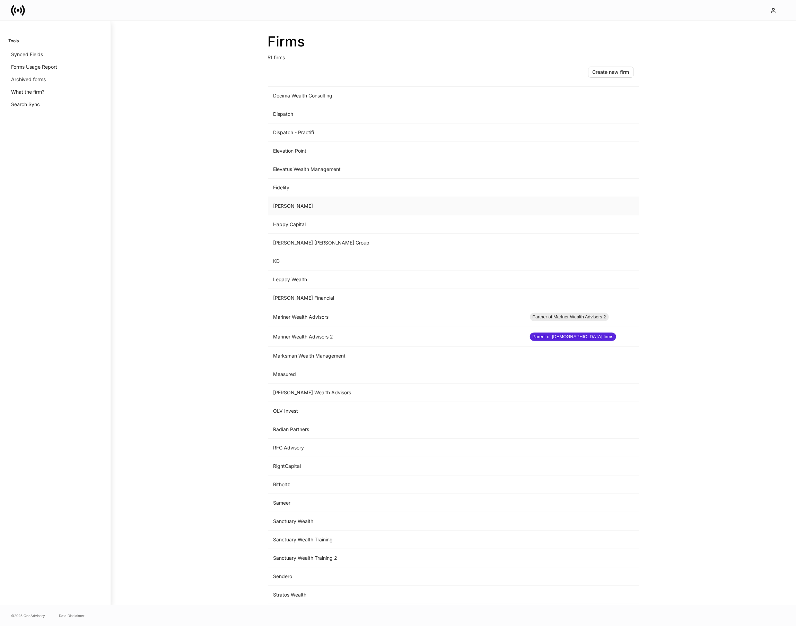
scroll to position [366, 0]
drag, startPoint x: 331, startPoint y: 134, endPoint x: 274, endPoint y: 133, distance: 56.5
click at [274, 133] on td "Dispatch - Practifi" at bounding box center [396, 133] width 256 height 18
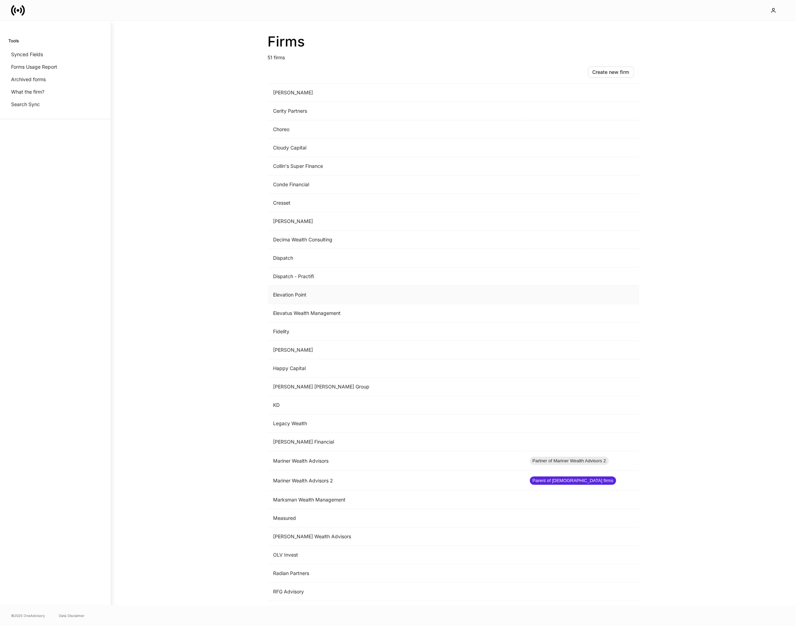
scroll to position [229, 0]
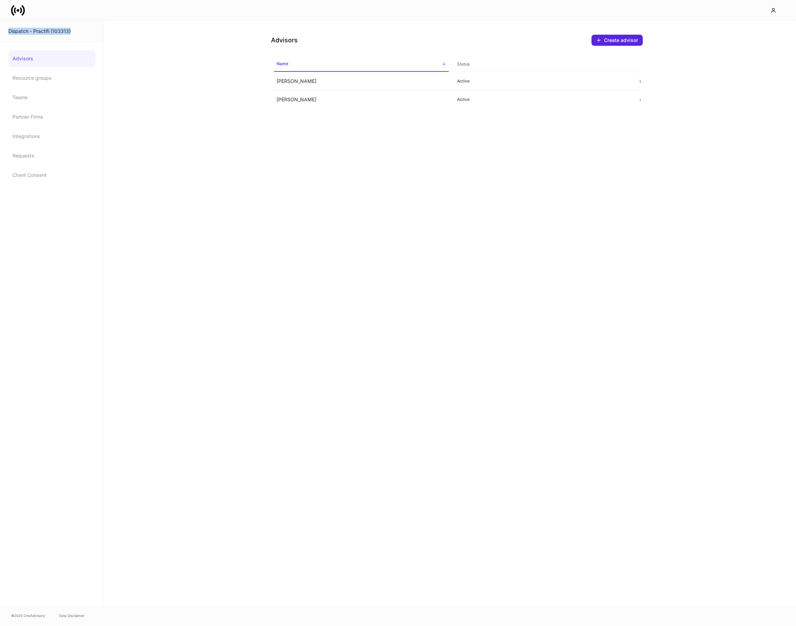
drag, startPoint x: 71, startPoint y: 30, endPoint x: 12, endPoint y: 27, distance: 59.0
click at [12, 28] on div "Dispatch - Practifi (103313)" at bounding box center [51, 31] width 87 height 7
copy div "Dispatch - Practifi (103313)"
click at [47, 117] on link "Partner Firms" at bounding box center [51, 116] width 87 height 17
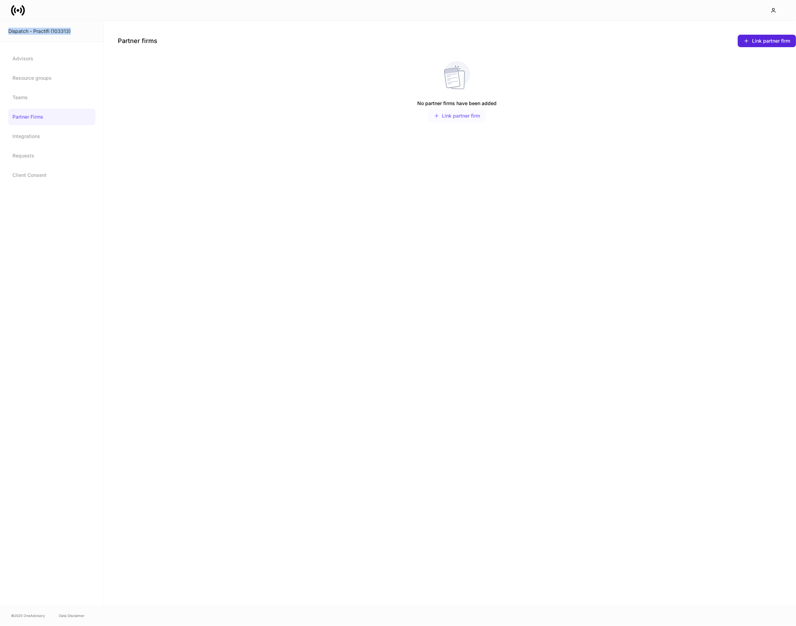
click at [439, 115] on div "Link partner firm" at bounding box center [457, 116] width 46 height 6
click at [45, 28] on div "Dispatch (100001)" at bounding box center [51, 31] width 87 height 7
click at [21, 9] on icon at bounding box center [21, 10] width 2 height 6
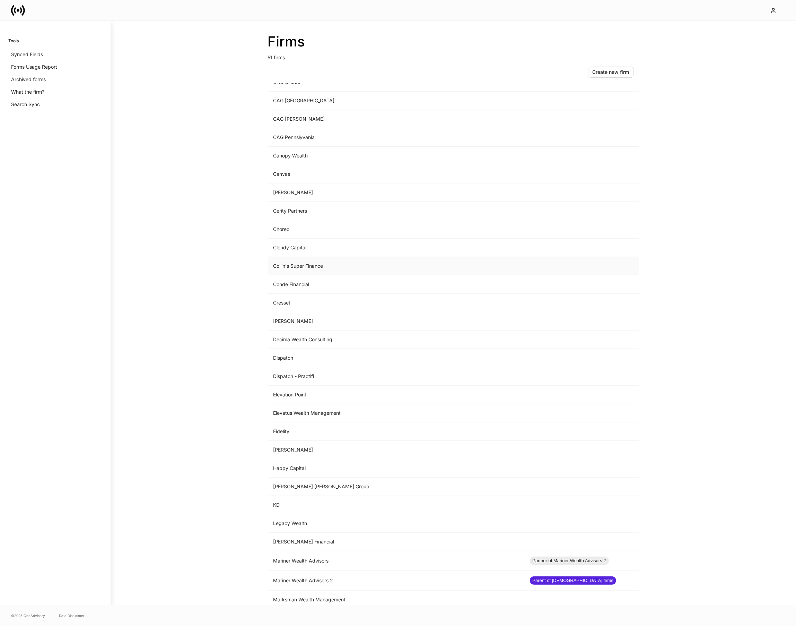
scroll to position [124, 0]
click at [294, 361] on td "Dispatch" at bounding box center [396, 357] width 256 height 18
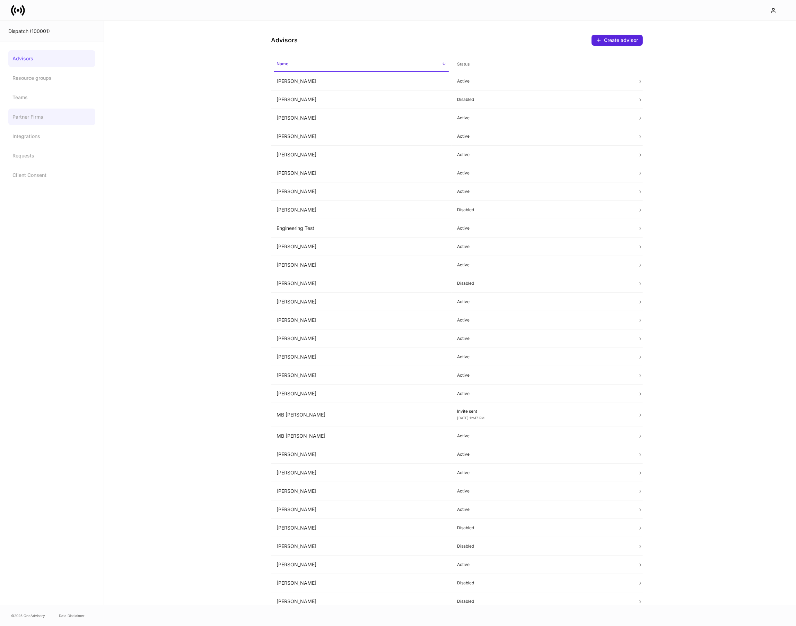
click at [38, 109] on link "Partner Firms" at bounding box center [51, 116] width 87 height 17
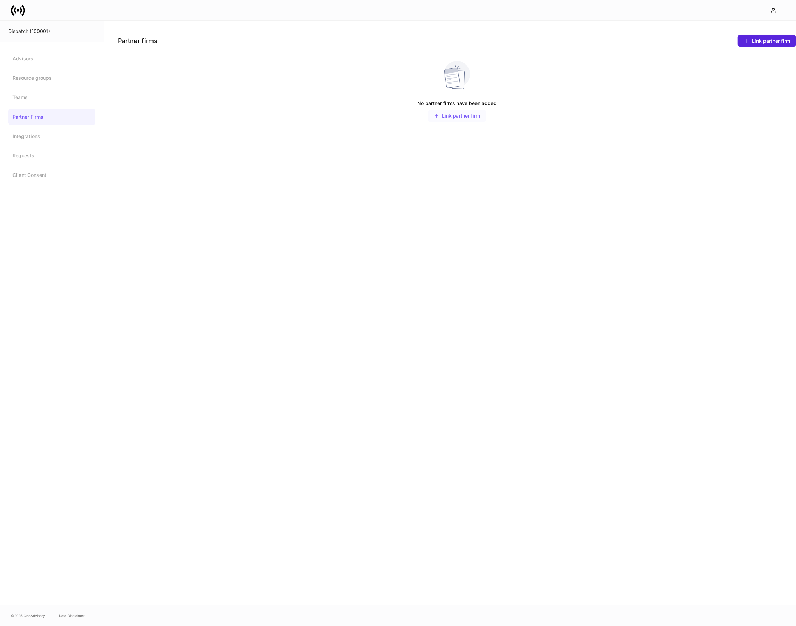
click at [467, 114] on div "Link partner firm" at bounding box center [457, 116] width 46 height 6
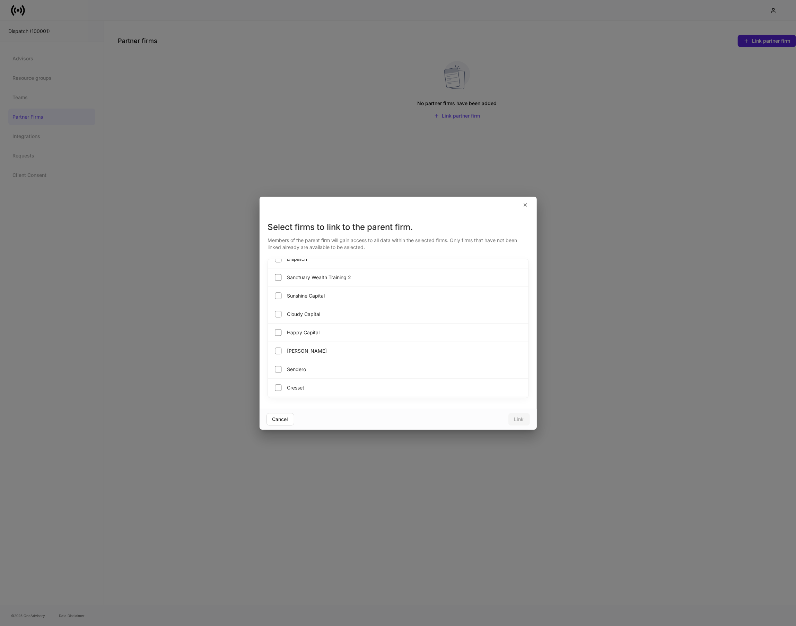
scroll to position [760, 0]
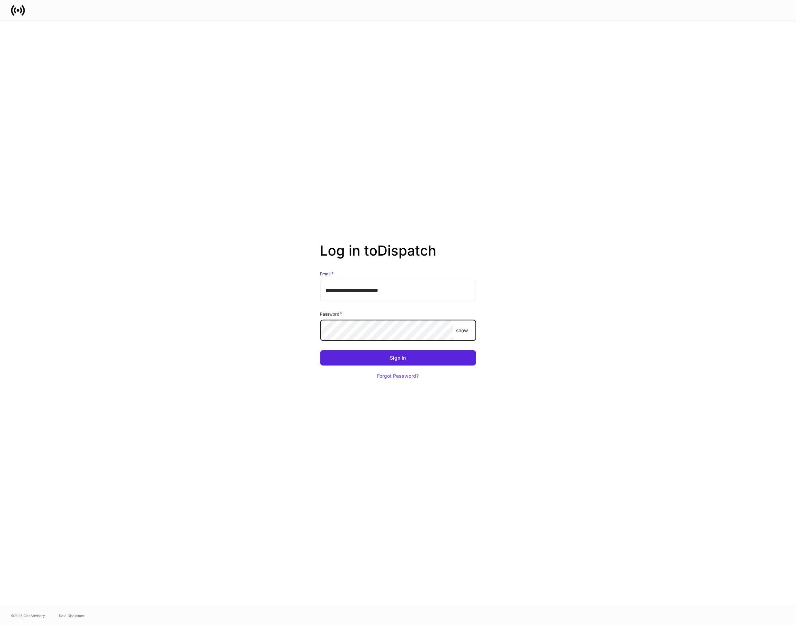
click at [320, 350] on button "Sign In" at bounding box center [398, 357] width 156 height 15
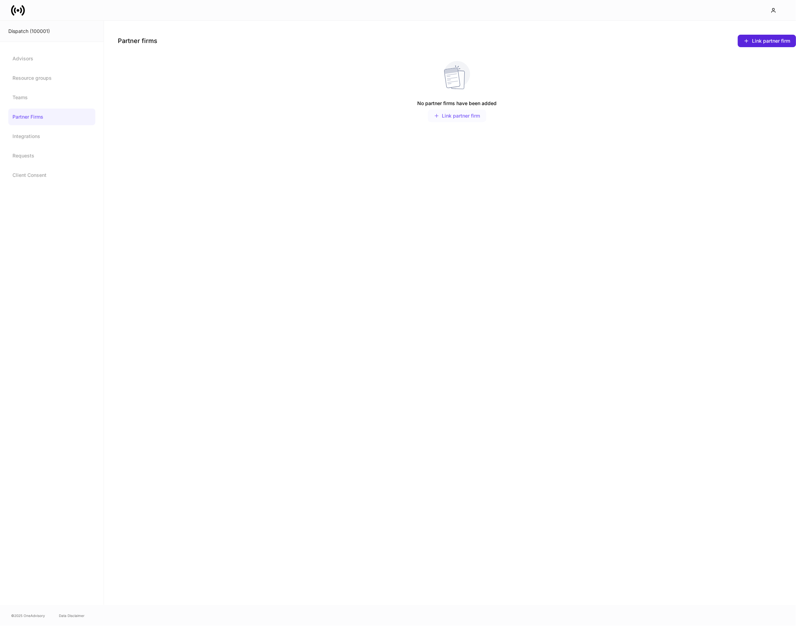
click at [471, 115] on div "Link partner firm" at bounding box center [457, 116] width 46 height 6
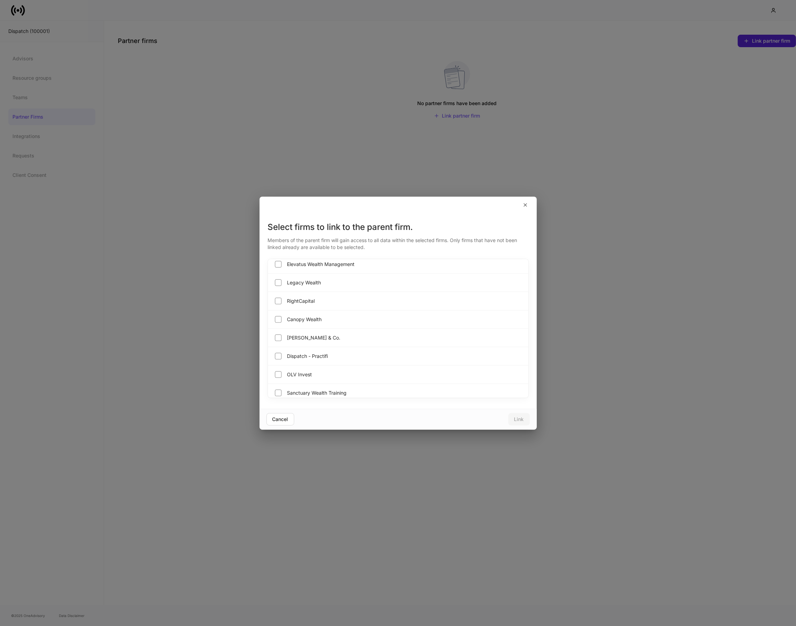
scroll to position [416, 0]
click at [527, 203] on icon "button" at bounding box center [526, 205] width 6 height 6
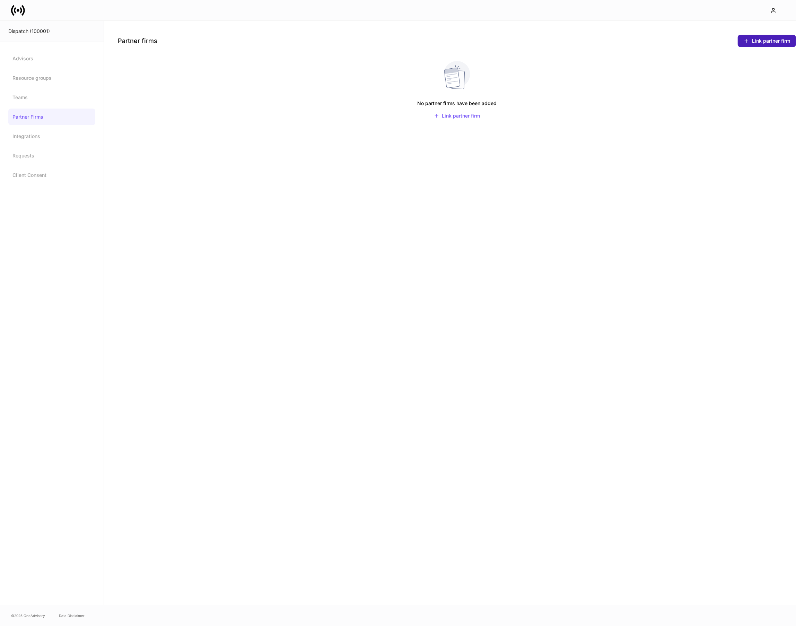
click at [748, 44] on button "Link partner firm" at bounding box center [767, 41] width 58 height 12
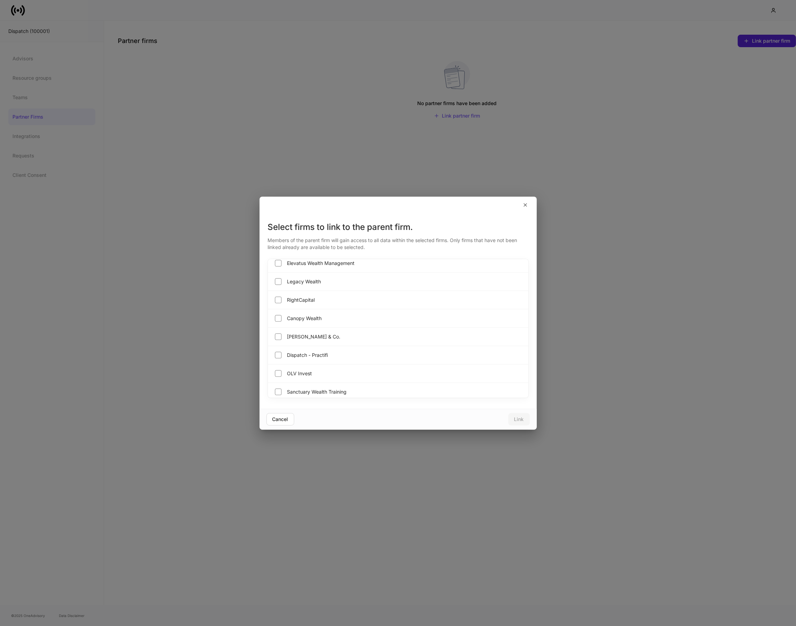
scroll to position [409, 0]
click at [351, 355] on div "Dispatch - Practifi" at bounding box center [398, 355] width 261 height 18
click at [350, 355] on div "Dispatch - Practifi" at bounding box center [398, 355] width 261 height 18
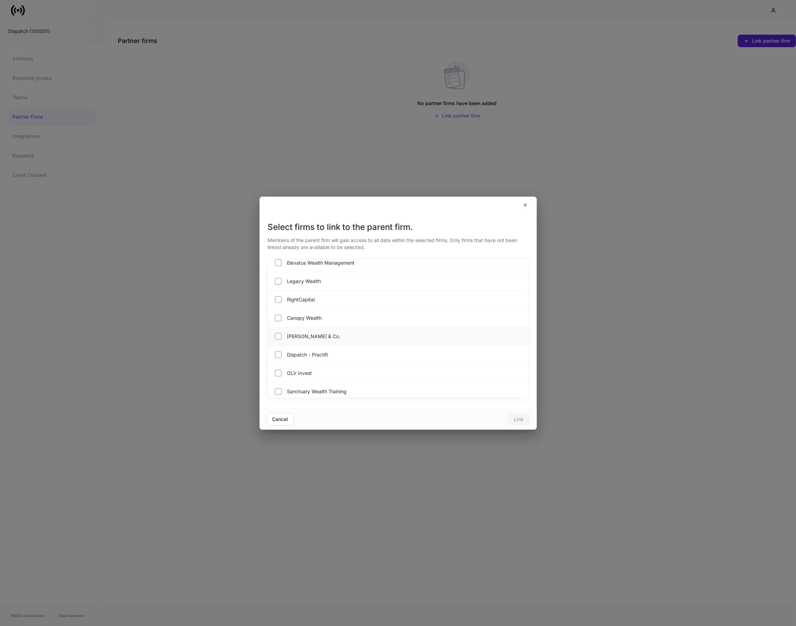
click at [350, 338] on div "Bartlett & Co." at bounding box center [398, 336] width 261 height 18
click at [342, 368] on div "OLV Invest" at bounding box center [398, 360] width 261 height 18
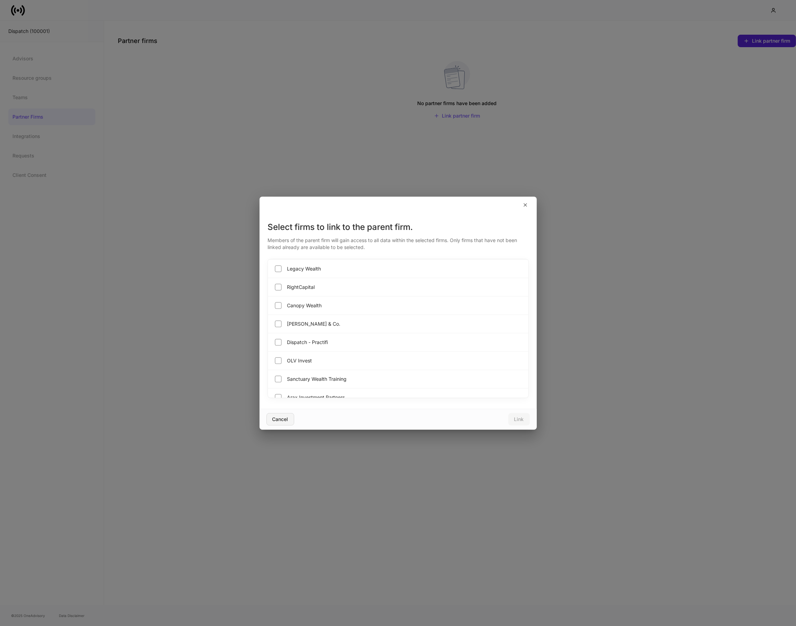
click at [272, 421] on div "Cancel" at bounding box center [280, 419] width 16 height 5
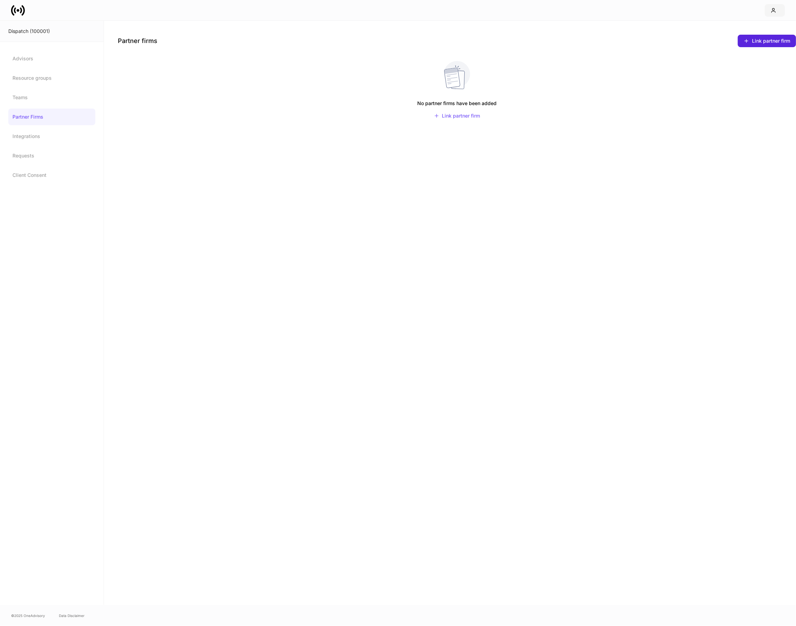
click at [771, 13] on button "button" at bounding box center [775, 10] width 20 height 12
click at [414, 24] on div at bounding box center [398, 313] width 796 height 626
click at [12, 10] on icon at bounding box center [12, 10] width 3 height 10
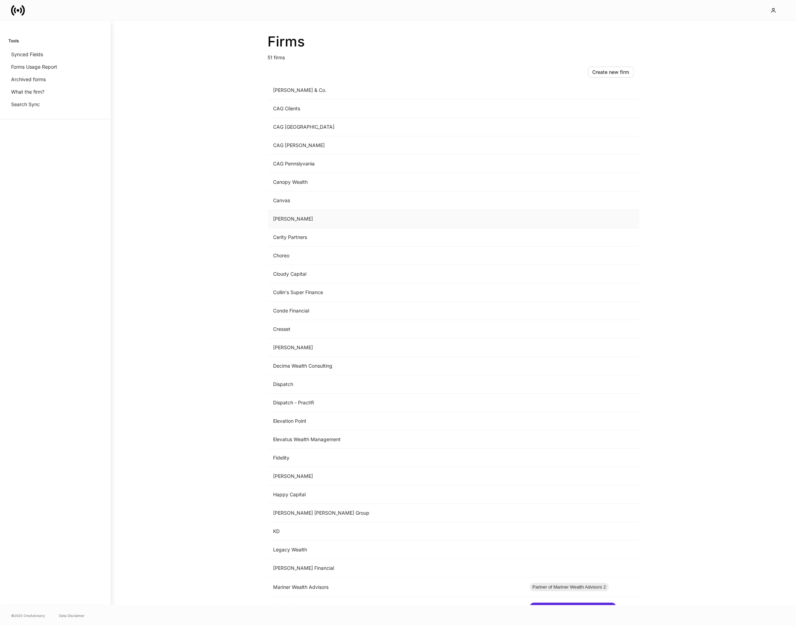
scroll to position [96, 0]
click at [333, 406] on td "Dispatch - Practifi" at bounding box center [396, 403] width 256 height 18
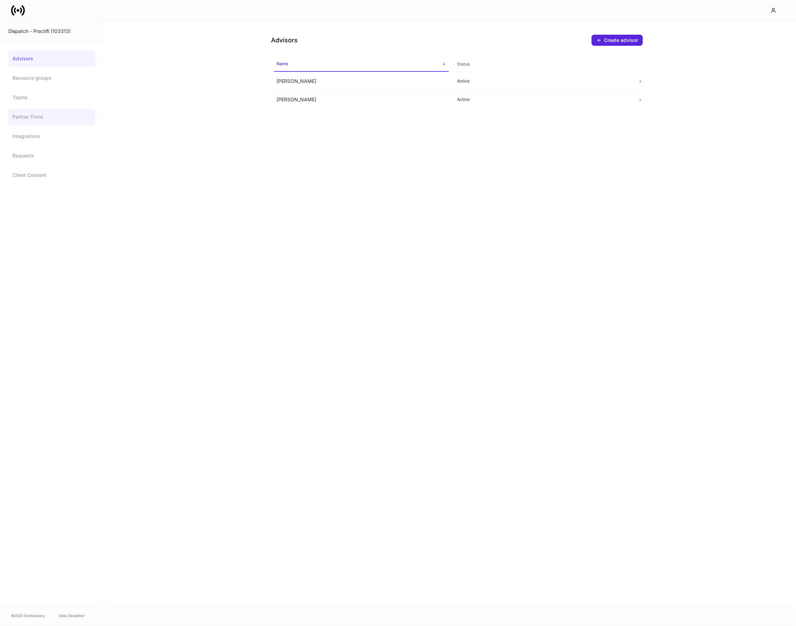
click at [38, 110] on link "Partner Firms" at bounding box center [51, 116] width 87 height 17
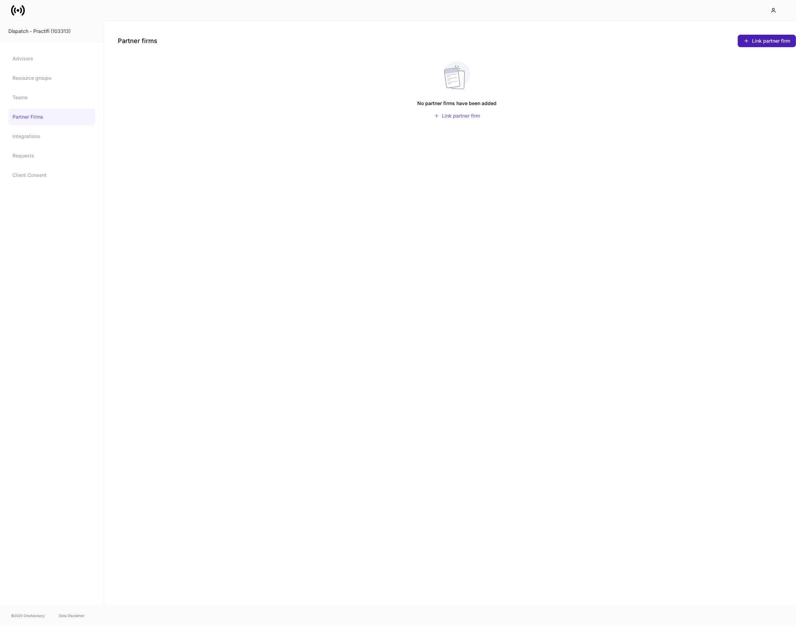
click at [752, 42] on div "Link partner firm" at bounding box center [767, 41] width 46 height 6
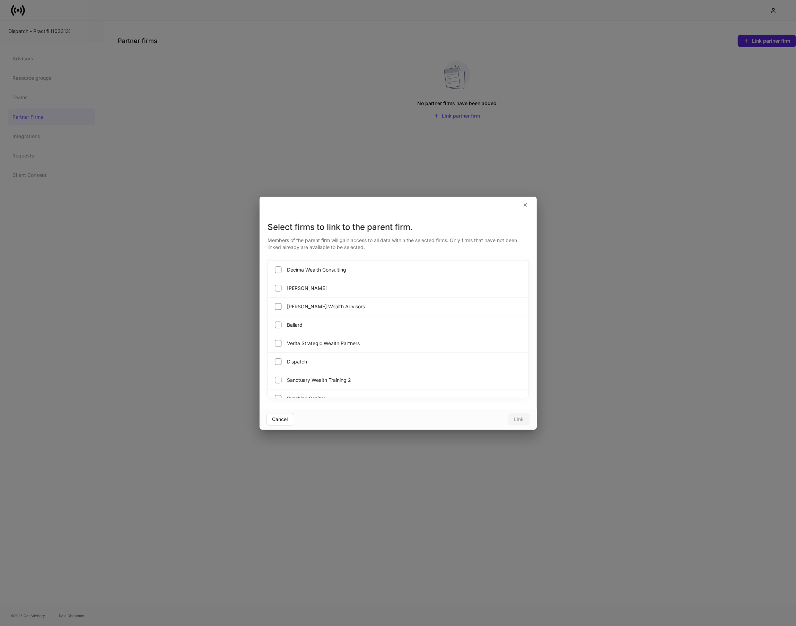
scroll to position [627, 0]
click at [370, 359] on div "Dispatch" at bounding box center [398, 358] width 261 height 18
click at [369, 359] on div "Dispatch" at bounding box center [398, 358] width 261 height 18
click at [286, 419] on div "Cancel" at bounding box center [280, 419] width 16 height 5
